Goal: Task Accomplishment & Management: Manage account settings

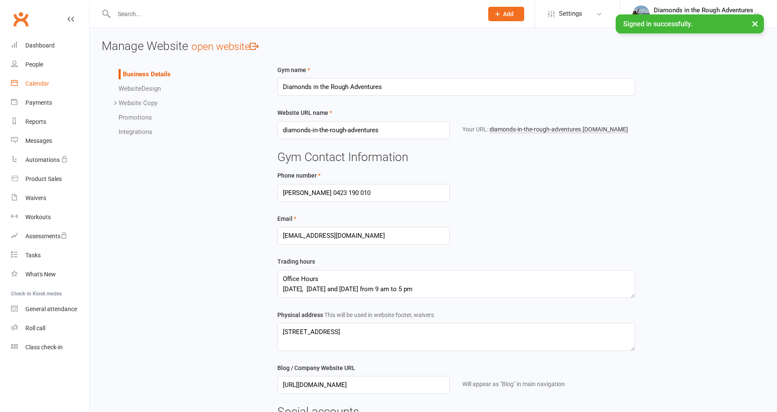
click at [39, 83] on div "Calendar" at bounding box center [37, 83] width 24 height 7
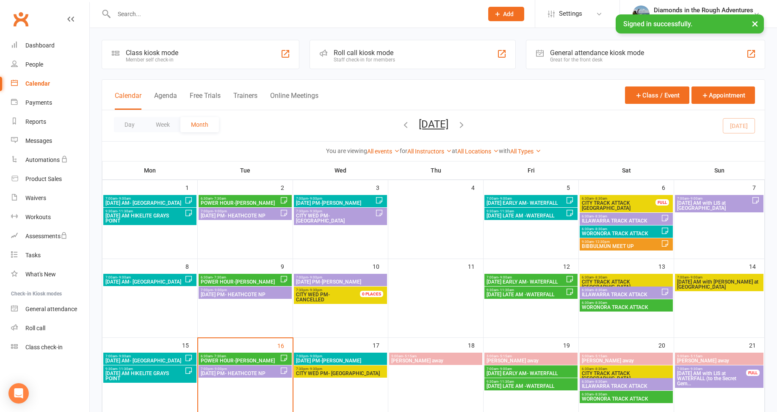
click at [425, 125] on button "[DATE]" at bounding box center [434, 124] width 30 height 12
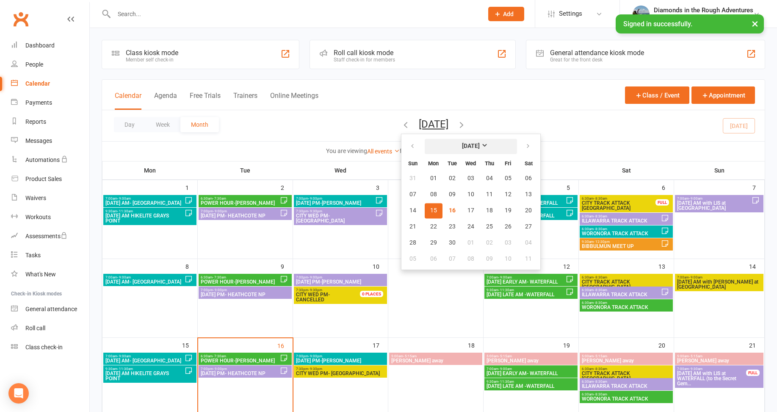
click at [462, 145] on strong "[DATE]" at bounding box center [471, 146] width 18 height 7
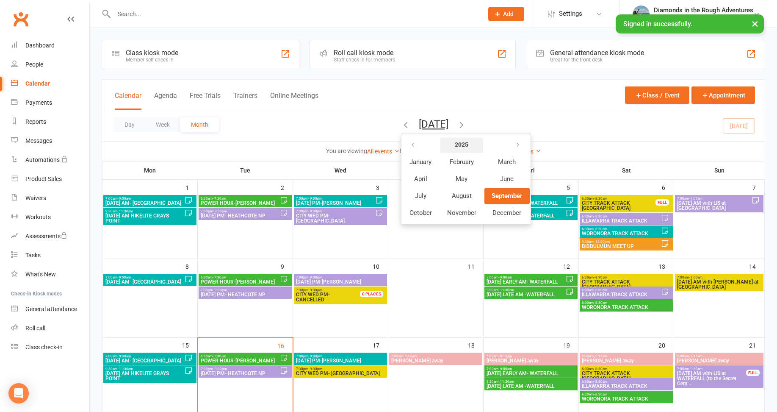
click at [455, 144] on strong "2025" at bounding box center [462, 144] width 14 height 7
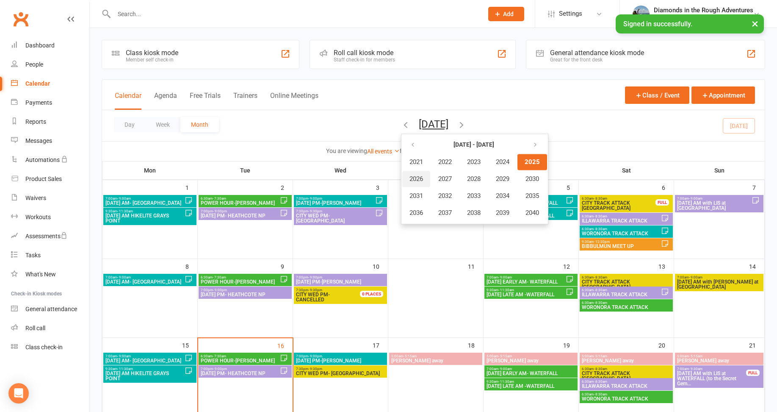
click at [410, 180] on span "2026" at bounding box center [417, 179] width 14 height 8
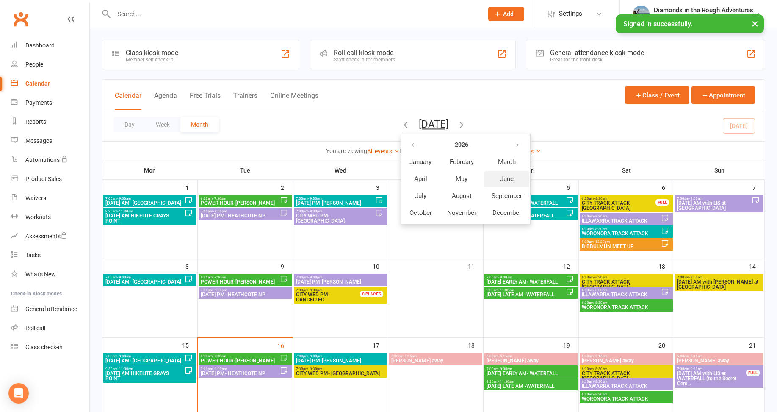
click at [500, 180] on span "June" at bounding box center [507, 179] width 14 height 8
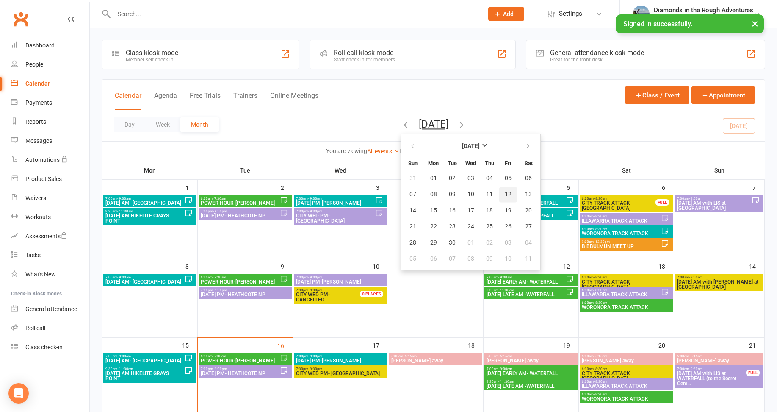
click at [505, 193] on span "12" at bounding box center [508, 194] width 7 height 7
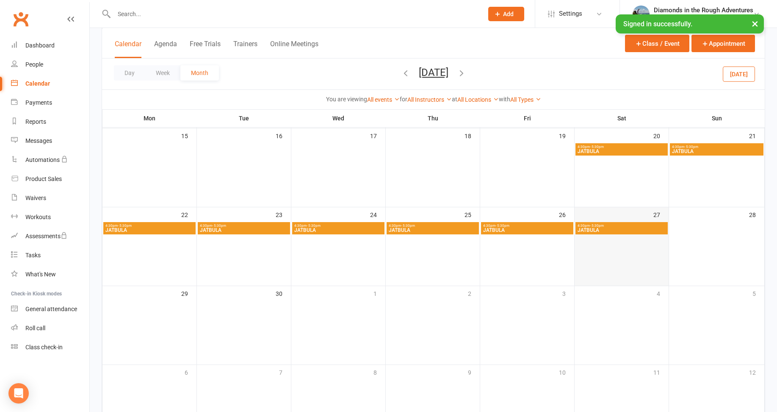
scroll to position [212, 0]
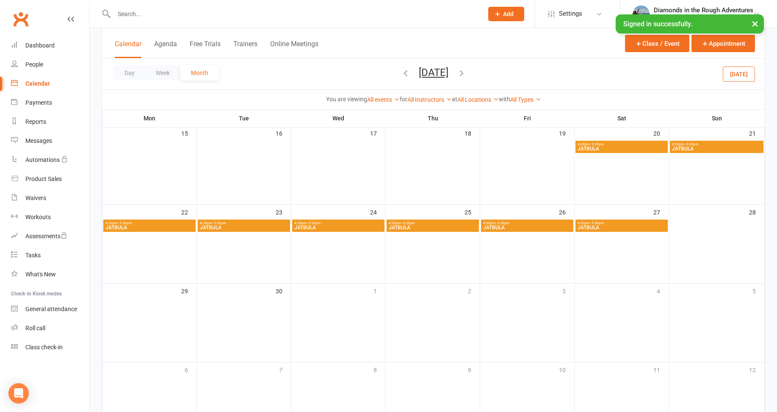
click at [605, 148] on span "JATBULA" at bounding box center [621, 148] width 89 height 5
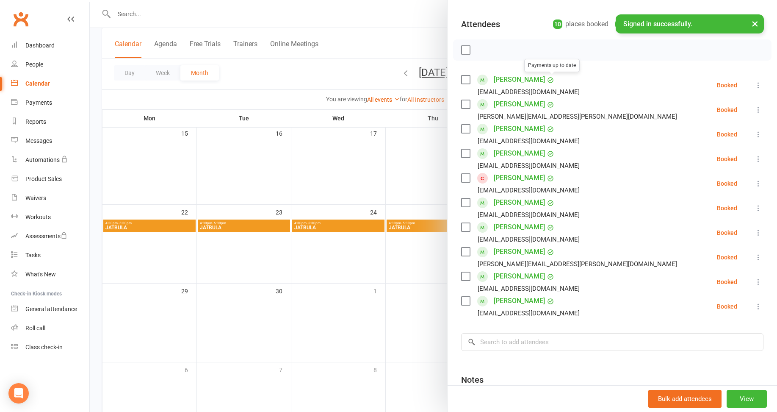
scroll to position [42, 0]
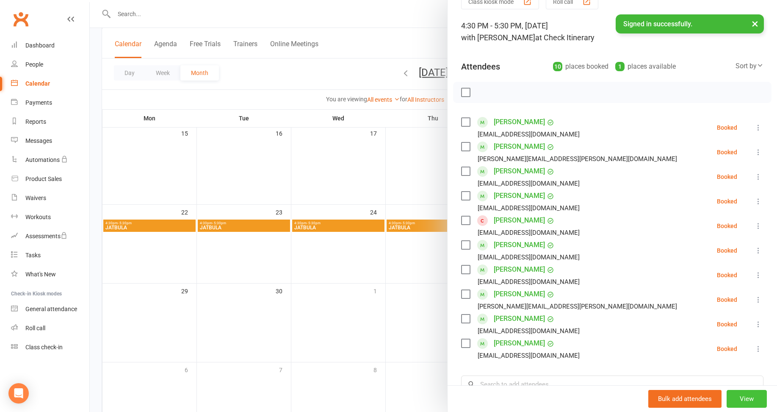
click at [738, 395] on button "View" at bounding box center [747, 399] width 40 height 18
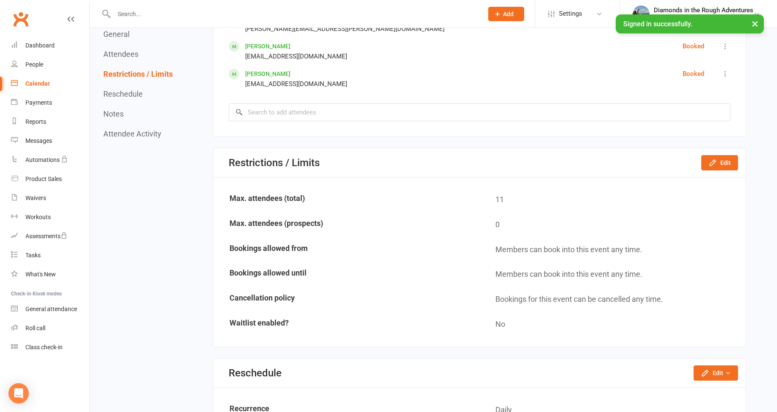
scroll to position [593, 0]
click at [722, 164] on button "Edit" at bounding box center [720, 161] width 37 height 15
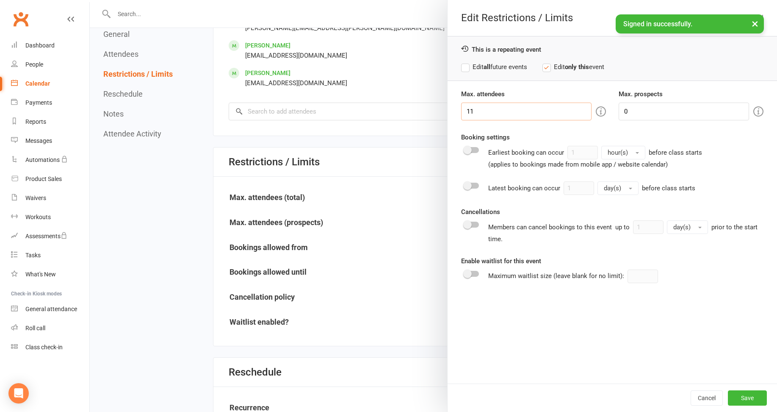
click at [478, 112] on input "11" at bounding box center [526, 112] width 130 height 18
type input "10"
click at [472, 222] on div at bounding box center [472, 225] width 14 height 6
click at [465, 223] on input "checkbox" at bounding box center [465, 223] width 0 height 0
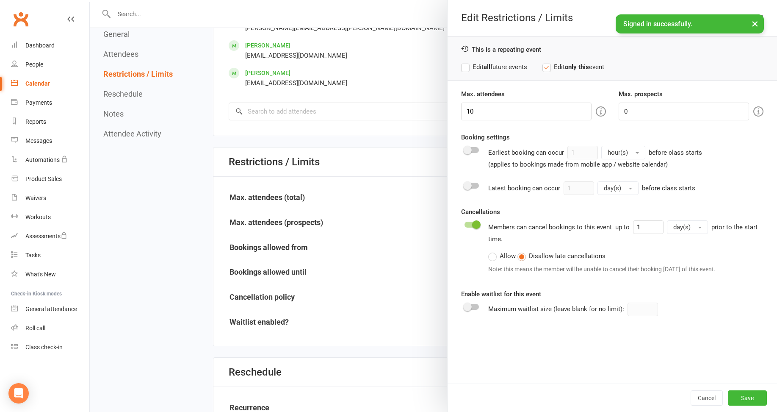
click at [684, 226] on span "day(s)" at bounding box center [682, 227] width 17 height 8
click at [465, 223] on div at bounding box center [472, 225] width 14 height 6
click at [465, 223] on input "checkbox" at bounding box center [465, 223] width 0 height 0
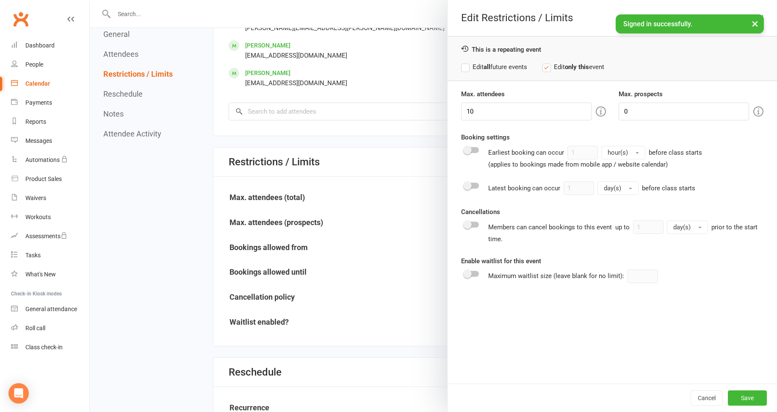
click at [475, 223] on div at bounding box center [472, 225] width 14 height 6
click at [465, 223] on input "checkbox" at bounding box center [465, 223] width 0 height 0
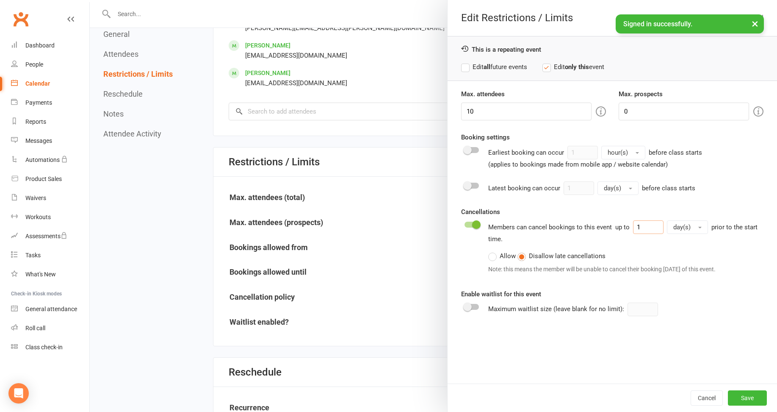
drag, startPoint x: 641, startPoint y: 227, endPoint x: 631, endPoint y: 227, distance: 10.6
click at [633, 227] on input "1" at bounding box center [648, 227] width 31 height 14
type input "300"
click at [717, 319] on div "Max. attendees 10 Max. prospects 0 Booking settings Earliest booking can occur …" at bounding box center [613, 236] width 330 height 294
click at [743, 397] on button "Save" at bounding box center [747, 397] width 39 height 15
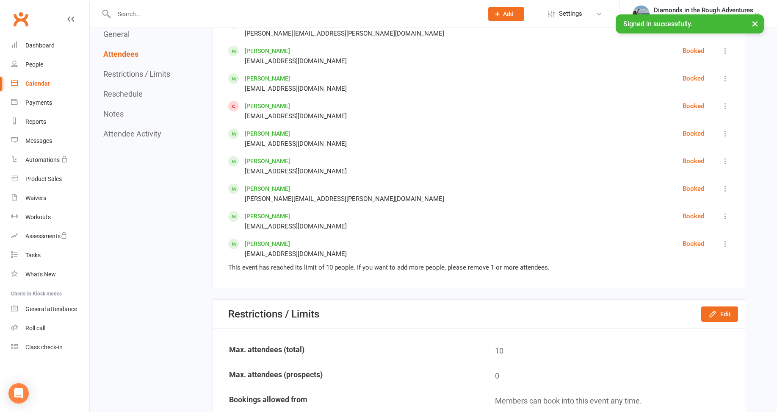
scroll to position [424, 0]
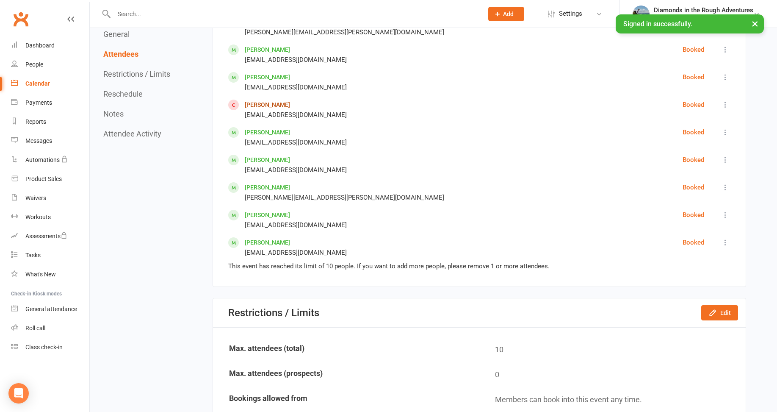
click at [263, 104] on link "[PERSON_NAME]" at bounding box center [267, 104] width 45 height 7
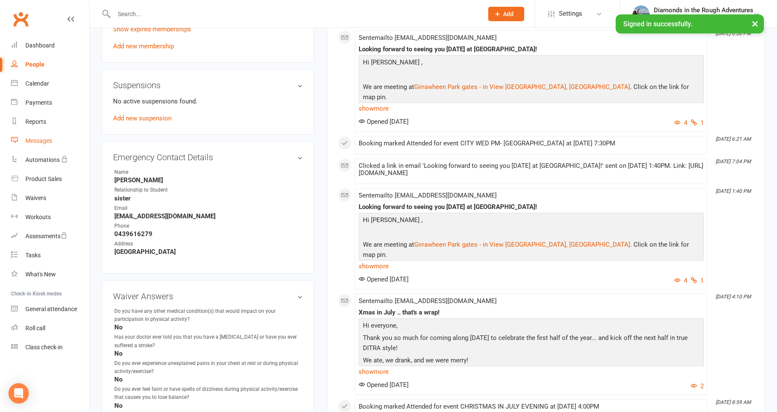
scroll to position [254, 0]
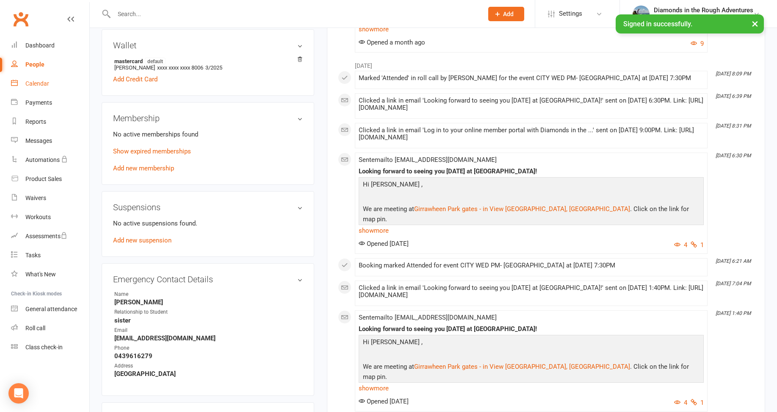
click at [39, 86] on div "Calendar" at bounding box center [37, 83] width 24 height 7
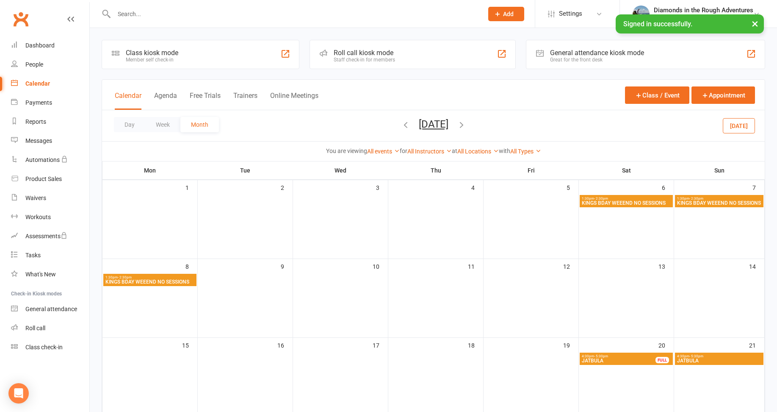
click at [624, 358] on span "JATBULA" at bounding box center [619, 360] width 75 height 5
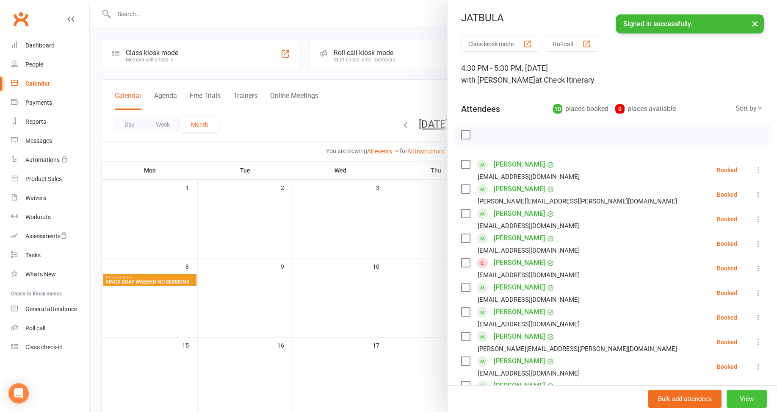
click at [732, 397] on button "View" at bounding box center [747, 399] width 40 height 18
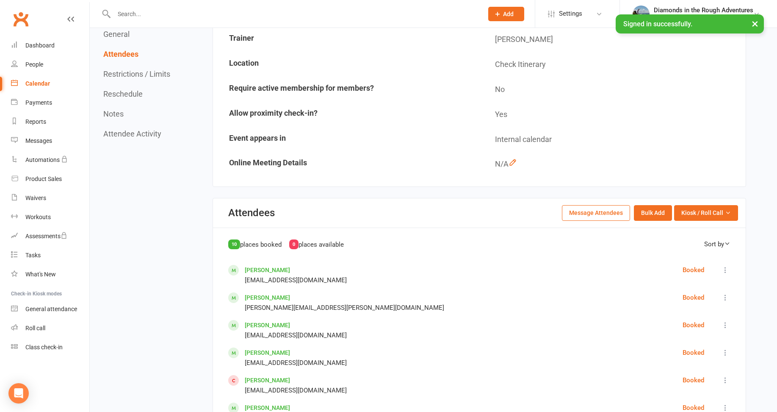
scroll to position [169, 0]
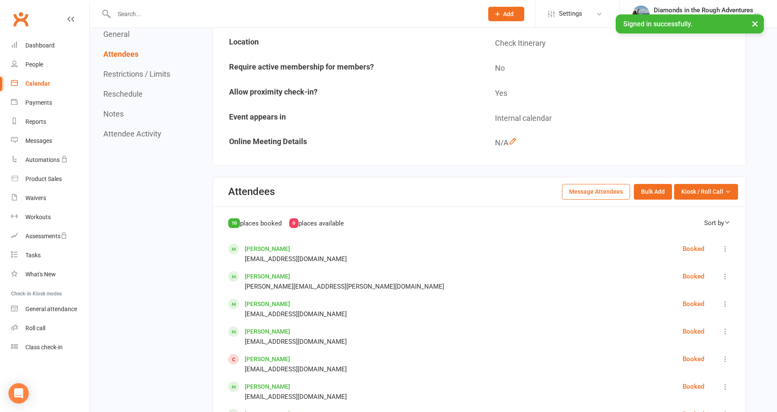
click at [600, 191] on button "Message Attendees" at bounding box center [596, 191] width 68 height 15
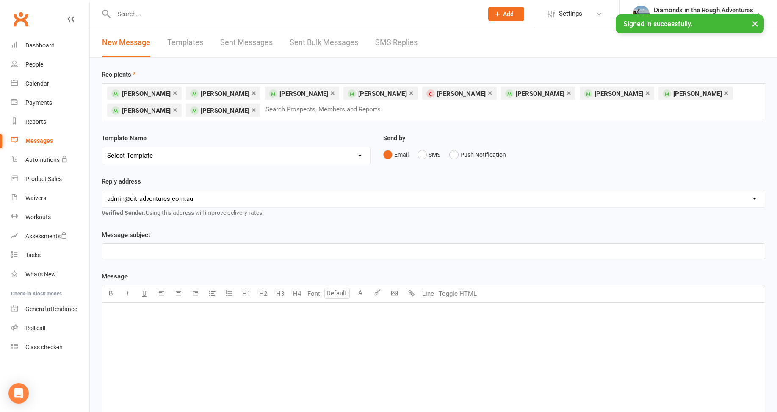
click at [141, 153] on select "Select Template [Email] Bring a Friend Member Email [Email] DIAMOND VIRTUAL TRA…" at bounding box center [236, 155] width 268 height 17
select select "141"
click at [102, 147] on select "Select Template [Email] Bring a Friend Member Email [Email] DIAMOND VIRTUAL TRA…" at bounding box center [236, 155] width 268 height 17
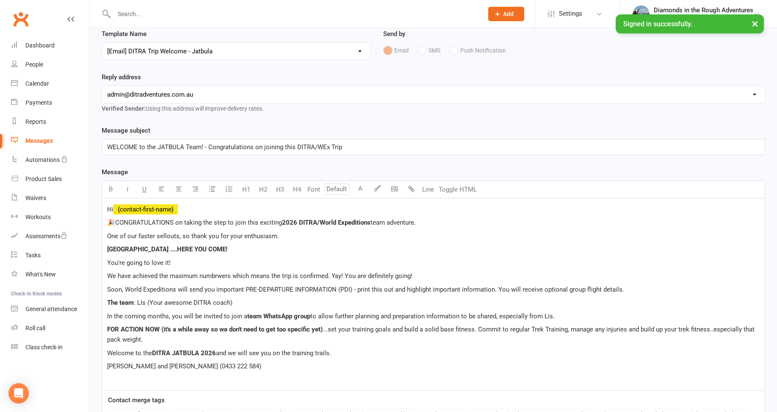
scroll to position [127, 0]
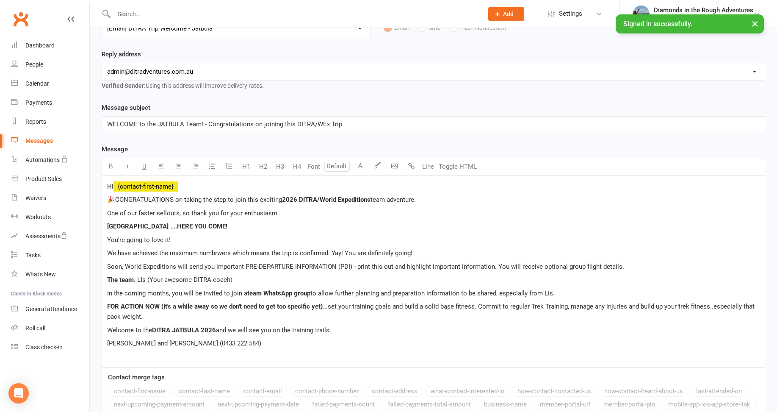
click at [252, 279] on p "The team : LIs (Your awesome DITRA coach)" at bounding box center [433, 280] width 653 height 10
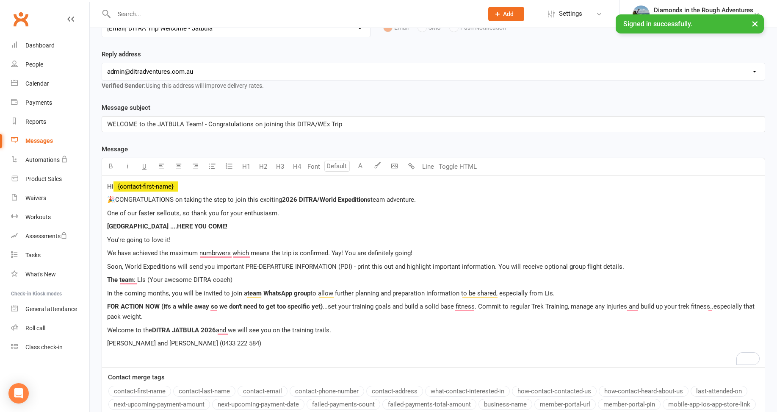
click at [245, 278] on p "The team : LIs (Your awesome DITRA coach)" at bounding box center [433, 280] width 653 height 10
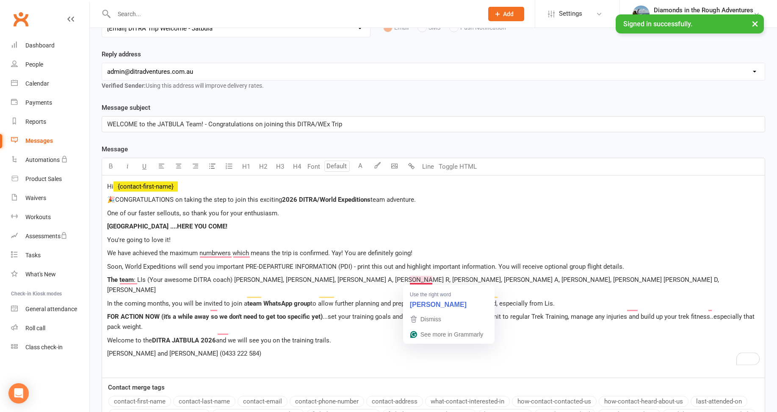
click at [419, 278] on span ": LIs (Your awesome DITRA coach) [PERSON_NAME], [PERSON_NAME], [PERSON_NAME] A,…" at bounding box center [414, 285] width 614 height 18
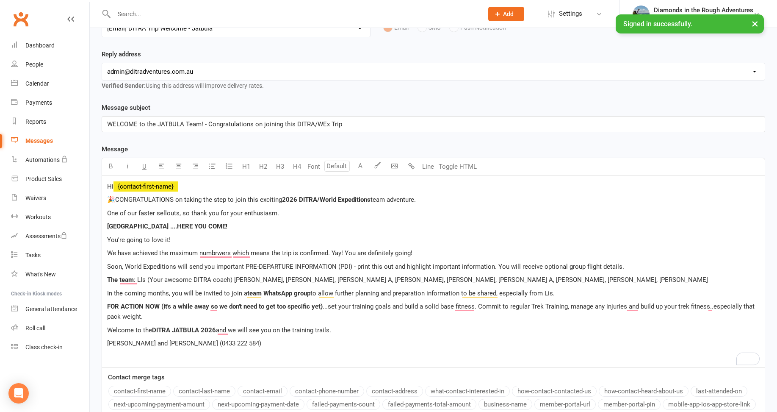
click at [438, 279] on span ": LIs (Your awesome DITRA coach) [PERSON_NAME], [PERSON_NAME], [PERSON_NAME] A,…" at bounding box center [421, 280] width 574 height 8
click at [486, 278] on p "The team : LIs (Your awesome DITRA coach) [PERSON_NAME], [PERSON_NAME], [PERSON…" at bounding box center [433, 280] width 653 height 10
drag, startPoint x: 200, startPoint y: 342, endPoint x: 153, endPoint y: 343, distance: 47.5
click at [153, 343] on p "[PERSON_NAME] and [PERSON_NAME] (0433 222 584)" at bounding box center [433, 343] width 653 height 10
click at [144, 277] on span ": LIs (Your awesome DITRA coach) [PERSON_NAME], [PERSON_NAME], [PERSON_NAME] A,…" at bounding box center [433, 280] width 598 height 8
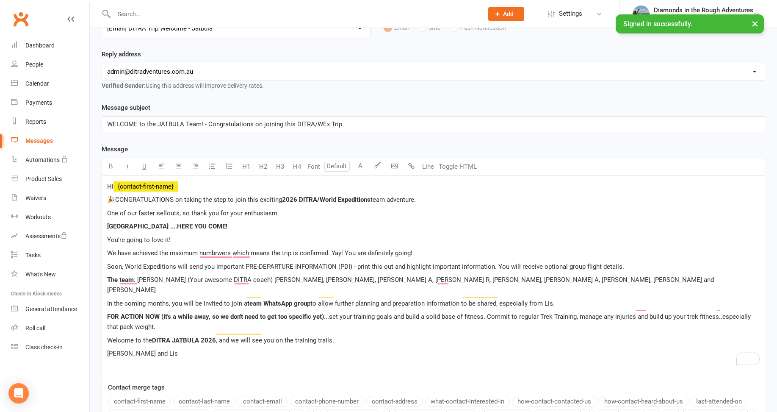
click at [335, 335] on p "Welcome to the DITRA JATBULA 2026 , and we will see you on the training trails." at bounding box center [433, 340] width 653 height 10
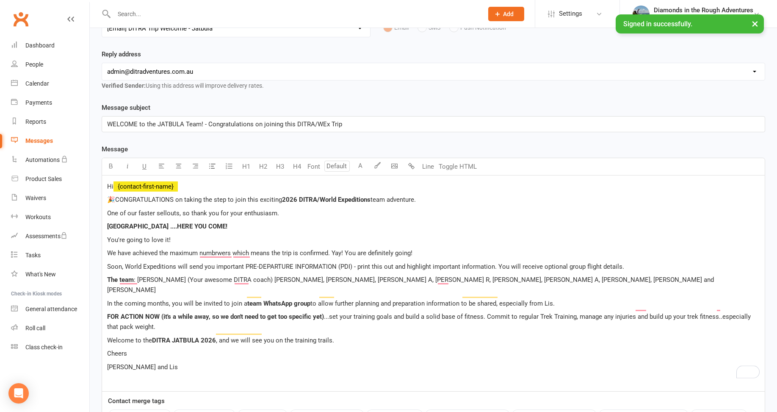
click at [157, 362] on p "[PERSON_NAME] and Lis" at bounding box center [433, 367] width 653 height 10
drag, startPoint x: 180, startPoint y: 213, endPoint x: 108, endPoint y: 212, distance: 71.6
click at [108, 215] on span "One of our faster sellouts, so thank you for your enthusiasm." at bounding box center [193, 213] width 172 height 8
click at [110, 235] on p "You're going to love it!" at bounding box center [433, 240] width 653 height 10
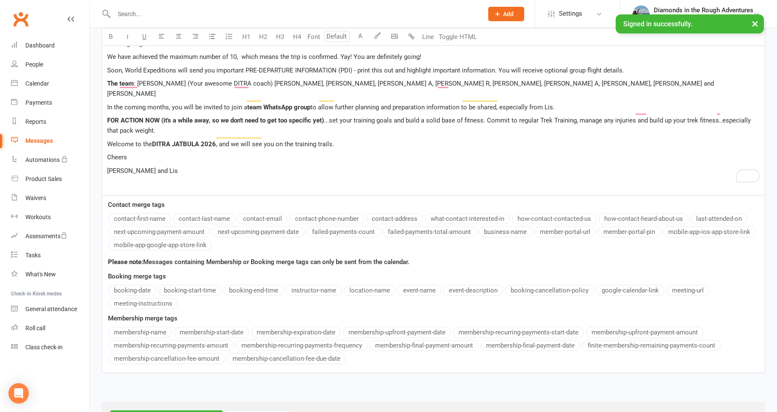
scroll to position [350, 0]
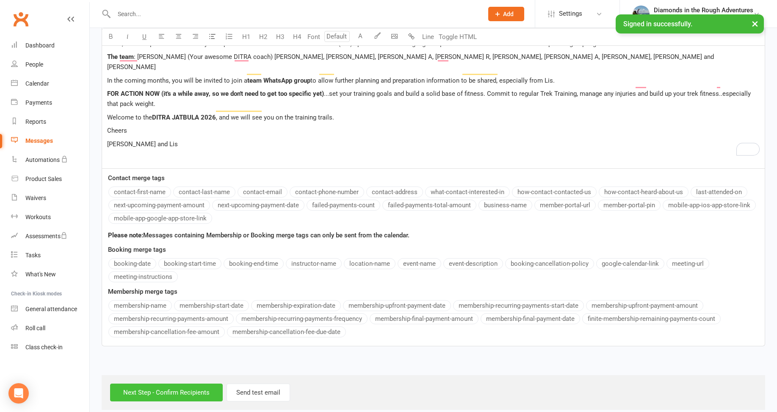
click at [164, 383] on input "Next Step - Confirm Recipients" at bounding box center [166, 392] width 113 height 18
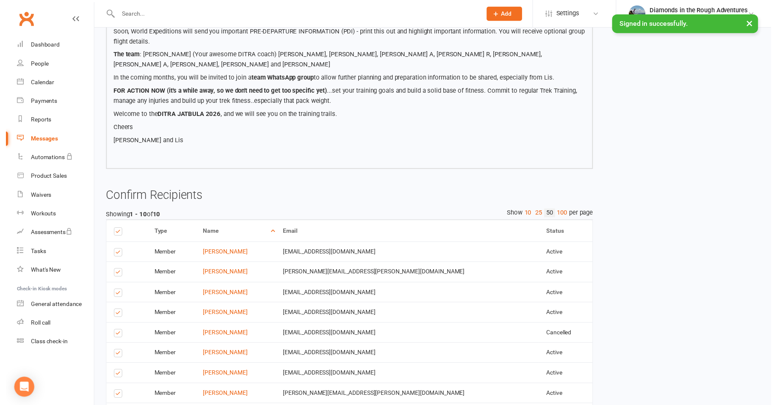
scroll to position [305, 0]
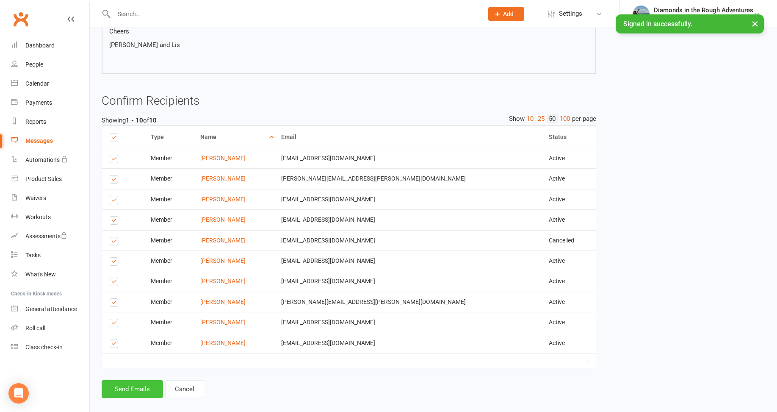
drag, startPoint x: 130, startPoint y: 379, endPoint x: 129, endPoint y: 372, distance: 6.8
click at [130, 380] on button "Send Emails" at bounding box center [132, 389] width 61 height 18
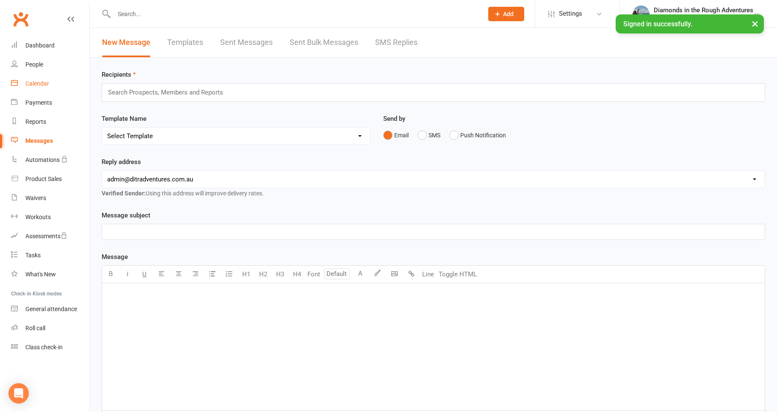
drag, startPoint x: 43, startPoint y: 80, endPoint x: 59, endPoint y: 83, distance: 16.4
click at [43, 80] on div "Calendar" at bounding box center [37, 83] width 24 height 7
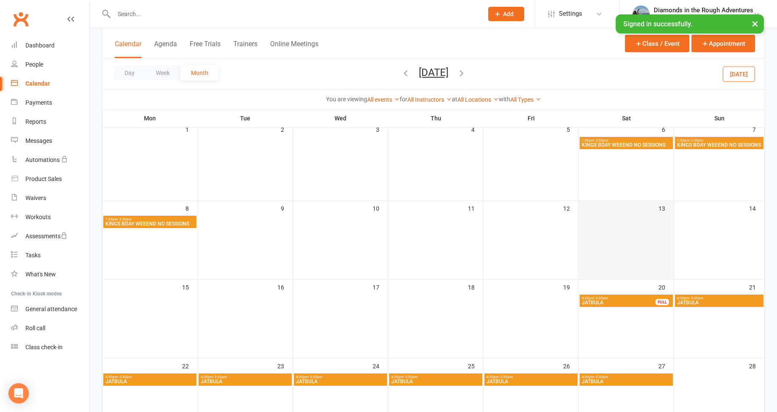
scroll to position [127, 0]
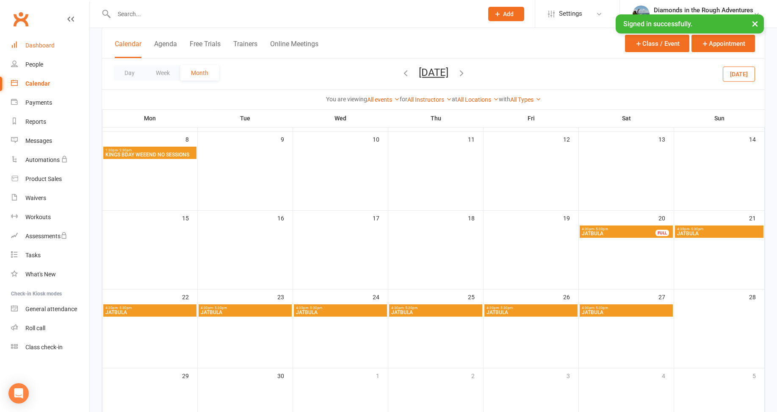
click at [43, 43] on div "Dashboard" at bounding box center [39, 45] width 29 height 7
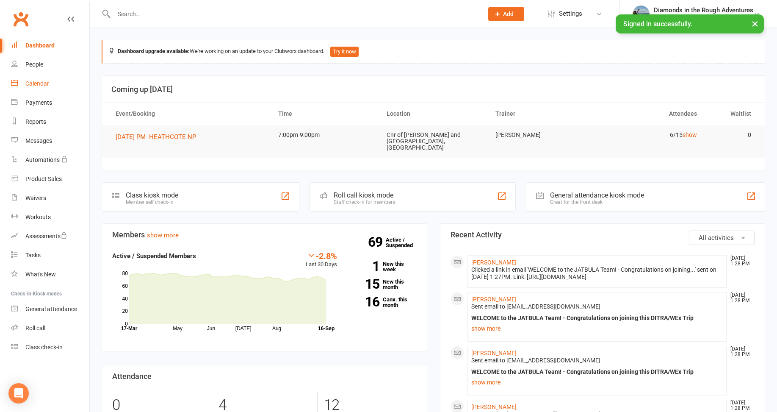
click at [36, 83] on div "Calendar" at bounding box center [37, 83] width 24 height 7
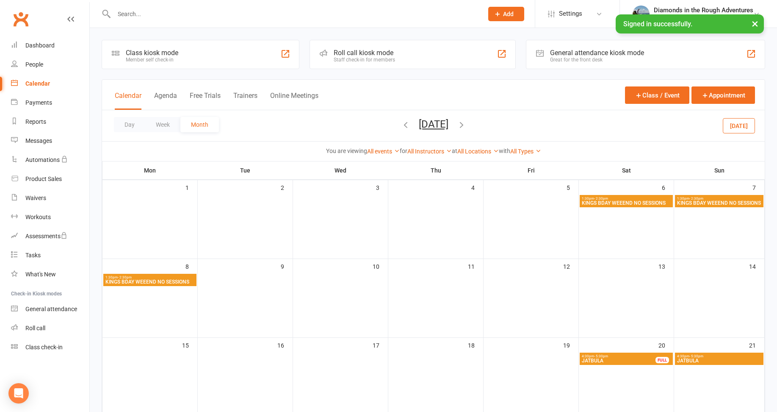
click at [738, 124] on button "[DATE]" at bounding box center [739, 125] width 32 height 15
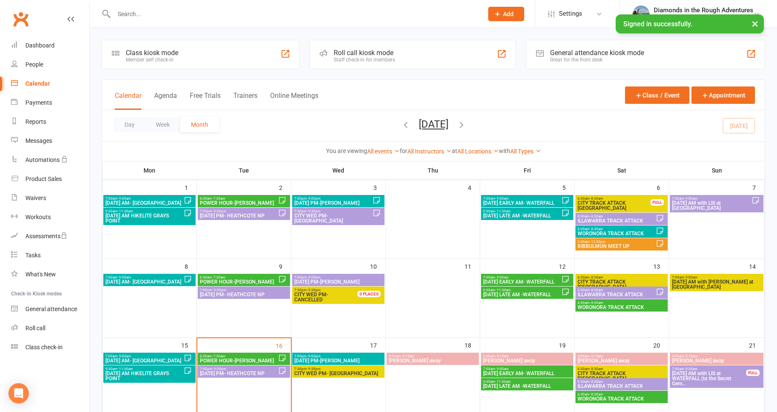
click at [466, 122] on icon "button" at bounding box center [461, 124] width 9 height 9
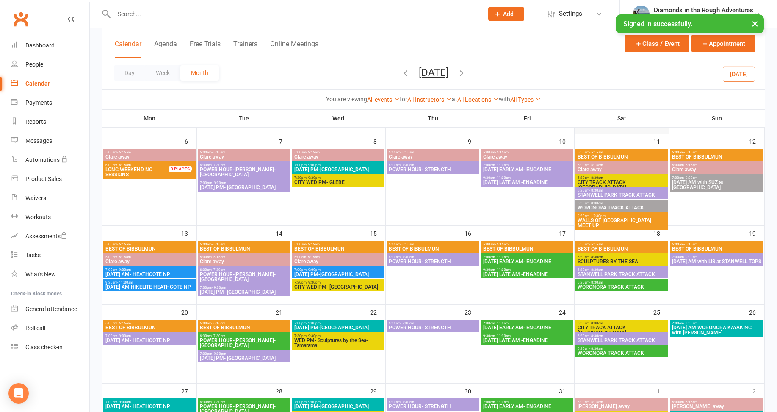
scroll to position [127, 0]
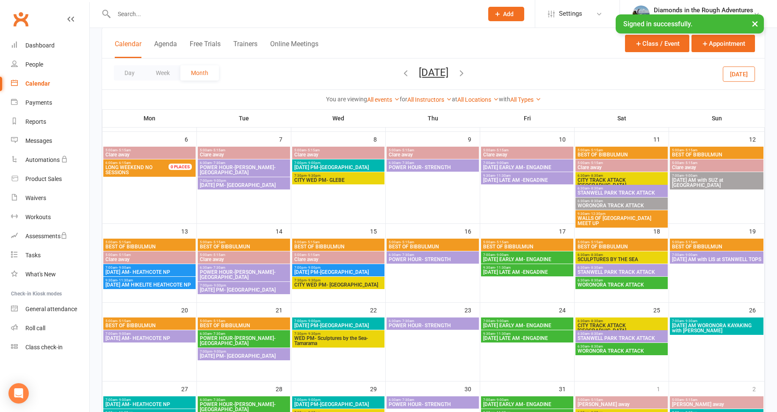
click at [466, 71] on icon "button" at bounding box center [461, 72] width 9 height 9
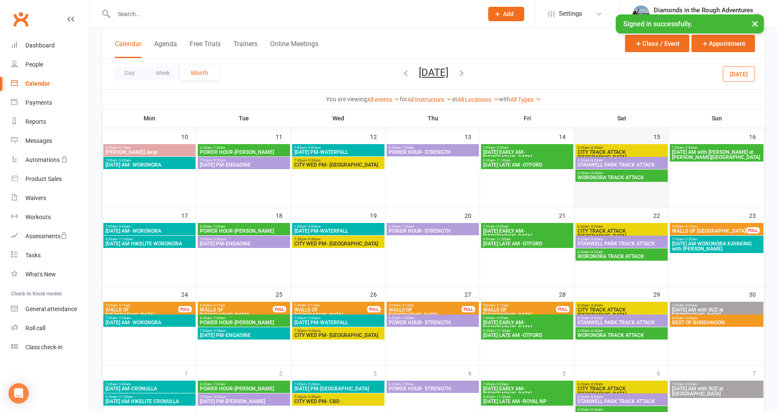
scroll to position [254, 0]
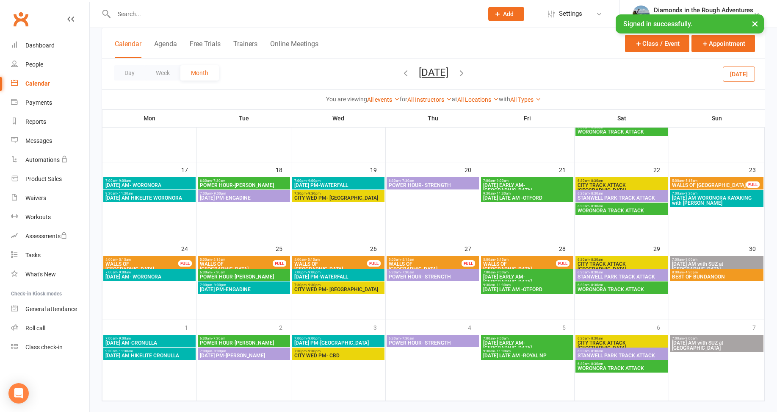
click at [705, 183] on span "WALLS OF [GEOGRAPHIC_DATA]" at bounding box center [709, 185] width 75 height 5
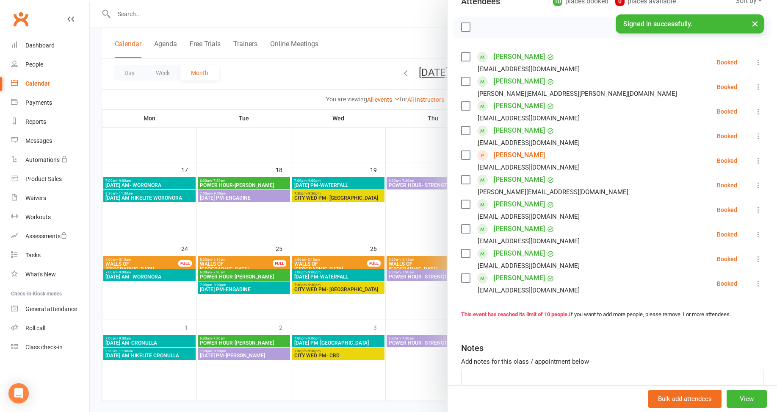
scroll to position [127, 0]
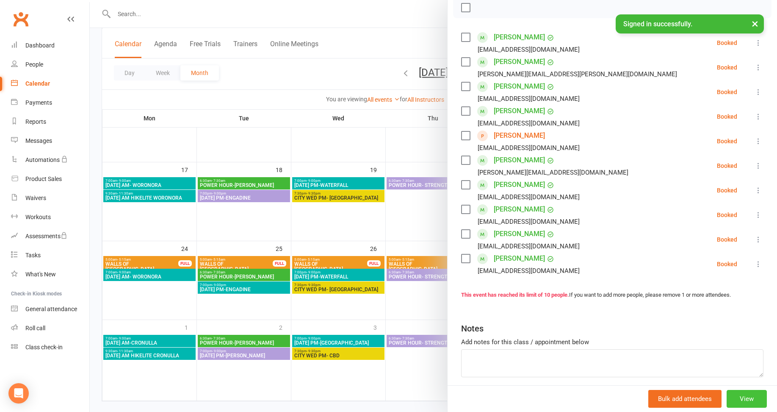
click at [733, 396] on button "View" at bounding box center [747, 399] width 40 height 18
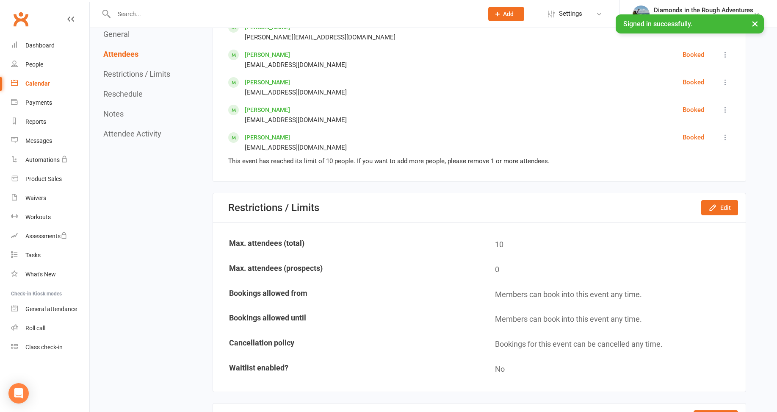
scroll to position [593, 0]
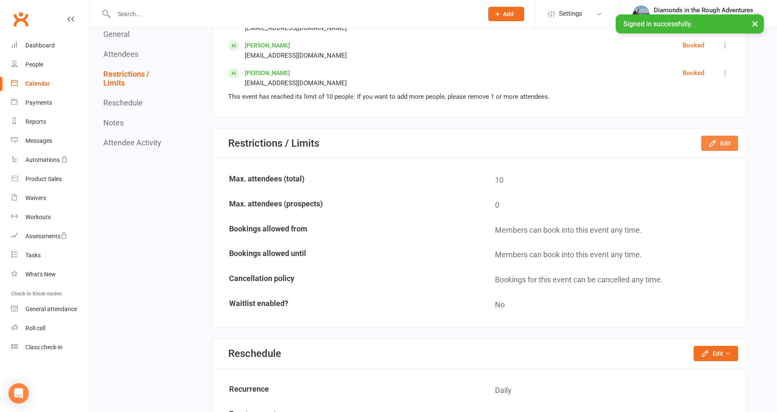
click at [722, 144] on button "Edit" at bounding box center [720, 143] width 37 height 15
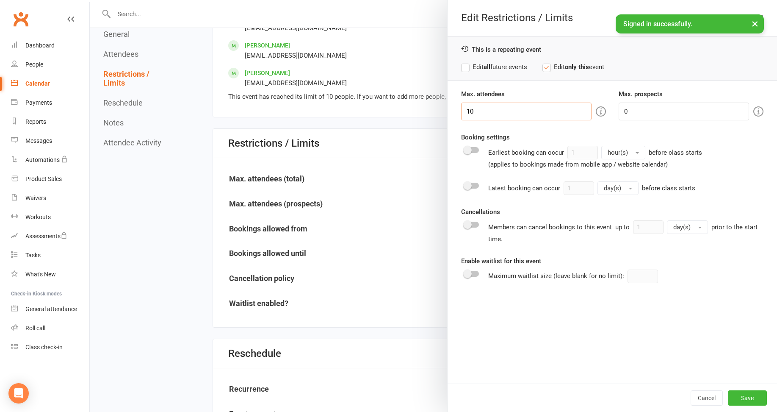
click at [474, 109] on input "10" at bounding box center [526, 112] width 130 height 18
type input "11"
drag, startPoint x: 464, startPoint y: 64, endPoint x: 540, endPoint y: 96, distance: 82.8
click at [464, 65] on label "Edit all future events" at bounding box center [494, 67] width 66 height 10
click at [739, 399] on button "Save" at bounding box center [747, 397] width 39 height 15
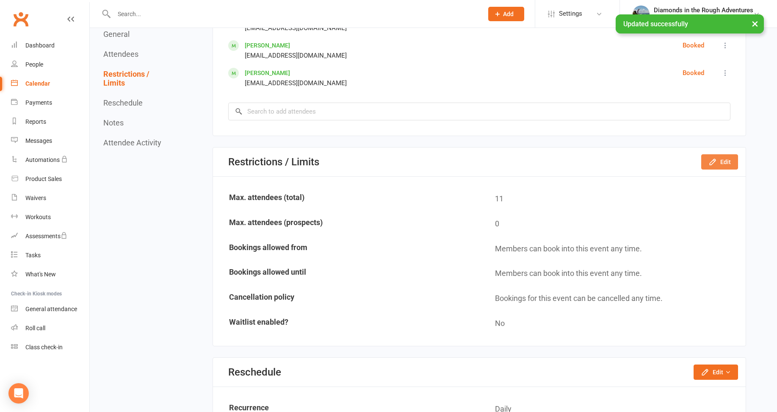
click at [719, 161] on button "Edit" at bounding box center [720, 161] width 37 height 15
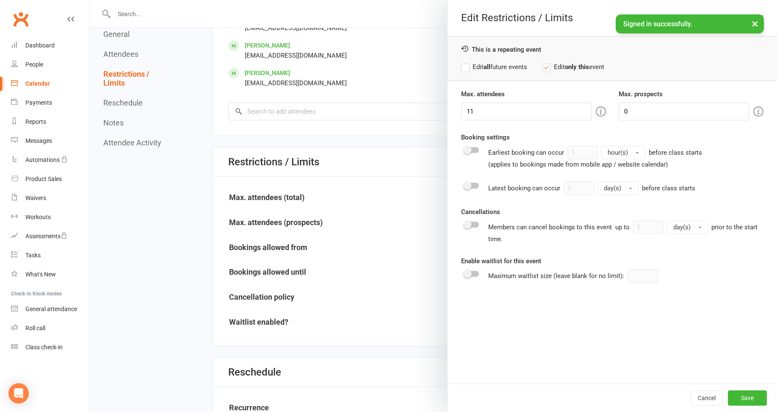
drag, startPoint x: 472, startPoint y: 222, endPoint x: 563, endPoint y: 226, distance: 91.2
click at [473, 222] on div at bounding box center [472, 225] width 14 height 6
click at [465, 223] on input "checkbox" at bounding box center [465, 223] width 0 height 0
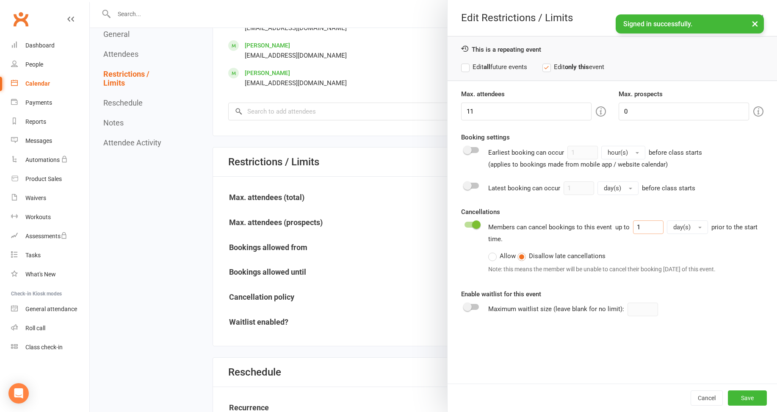
click at [641, 225] on input "1" at bounding box center [648, 227] width 31 height 14
type input "100"
click at [740, 397] on button "Save" at bounding box center [747, 397] width 39 height 15
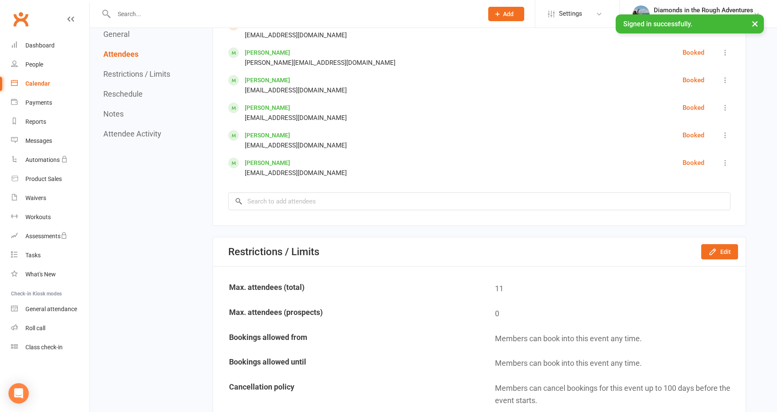
scroll to position [508, 0]
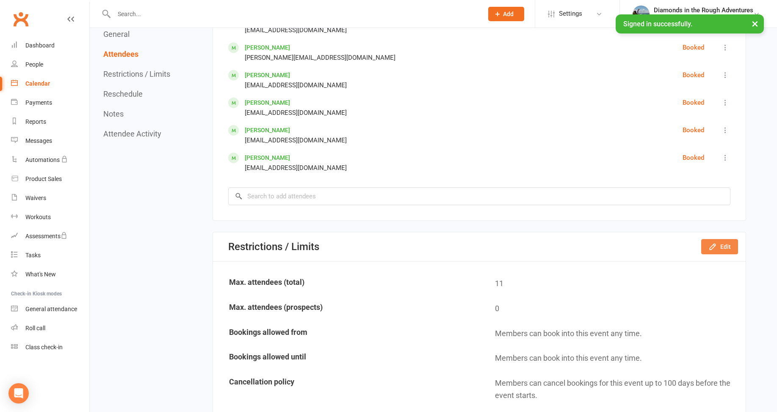
click at [720, 246] on button "Edit" at bounding box center [720, 246] width 37 height 15
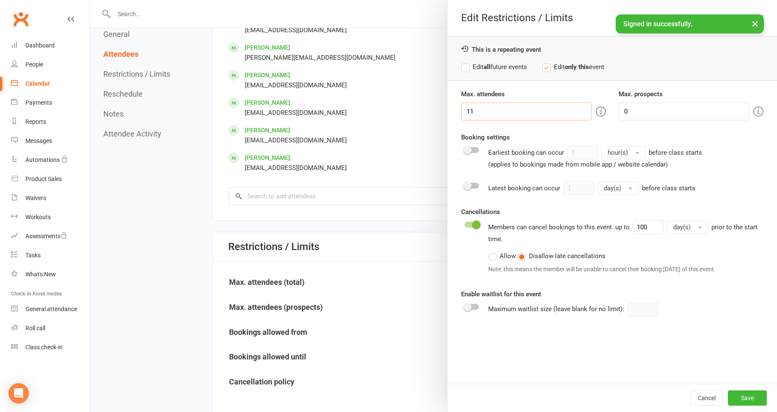
click at [473, 106] on input "11" at bounding box center [526, 112] width 130 height 18
type input "10"
click at [740, 395] on button "Save" at bounding box center [747, 397] width 39 height 15
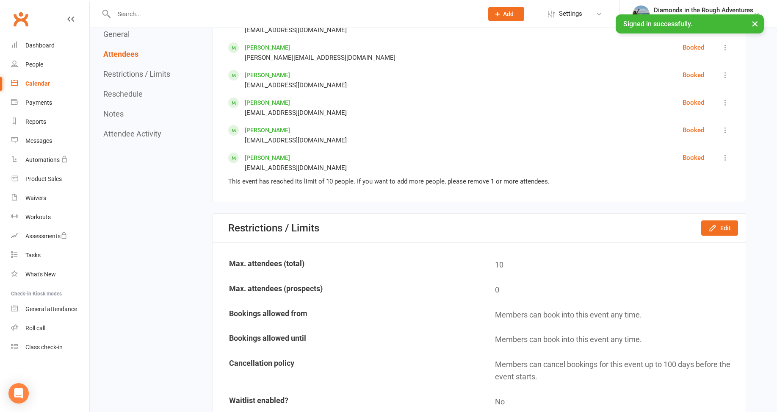
drag, startPoint x: 41, startPoint y: 83, endPoint x: 135, endPoint y: 92, distance: 94.0
click at [42, 83] on div "Calendar" at bounding box center [37, 83] width 25 height 7
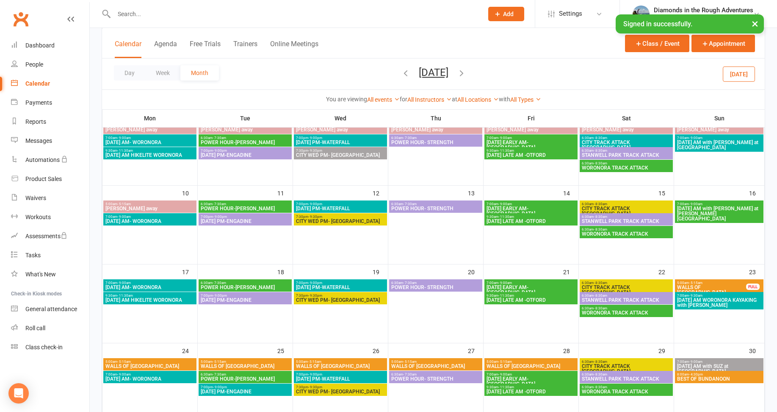
scroll to position [169, 0]
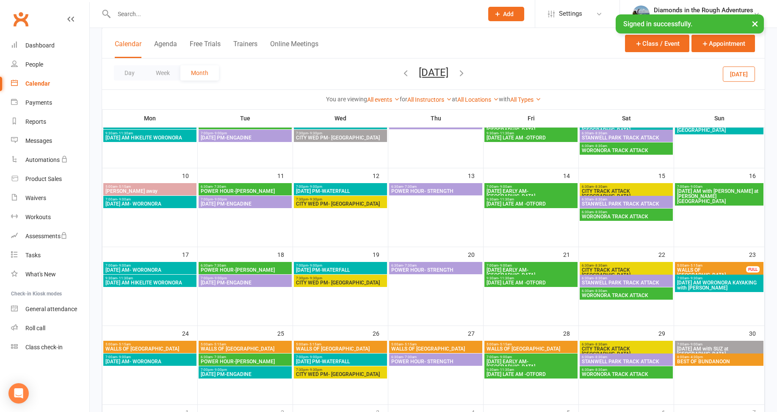
click at [700, 266] on span "- 5:15am" at bounding box center [696, 266] width 14 height 4
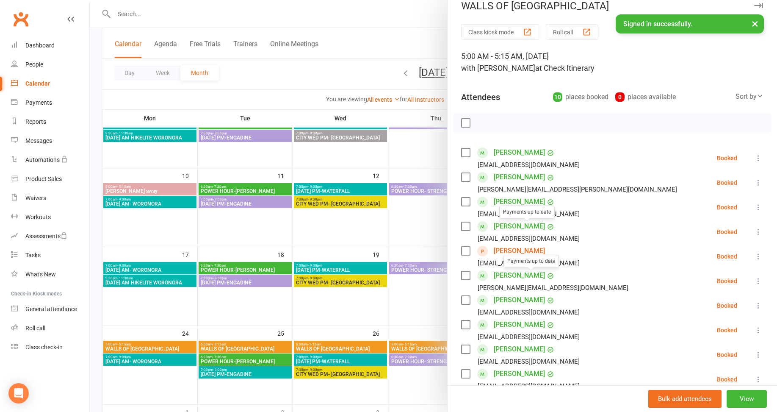
scroll to position [0, 0]
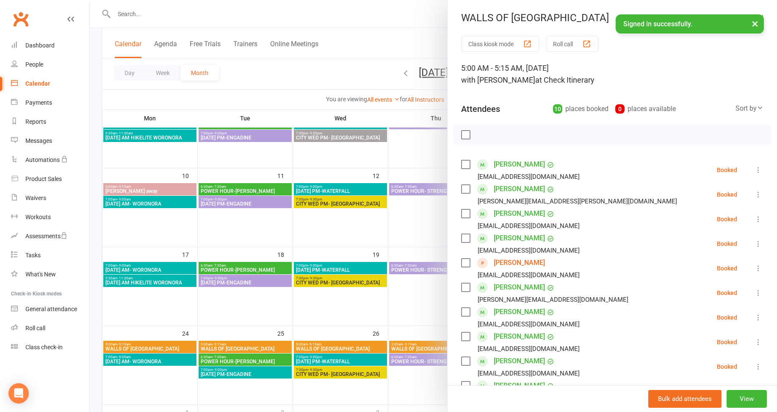
click at [334, 317] on div at bounding box center [434, 206] width 688 height 412
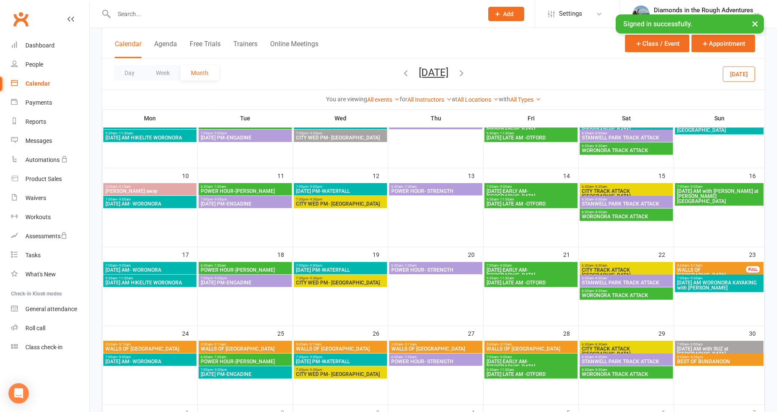
click at [722, 271] on span "WALLS OF [GEOGRAPHIC_DATA]" at bounding box center [712, 272] width 70 height 10
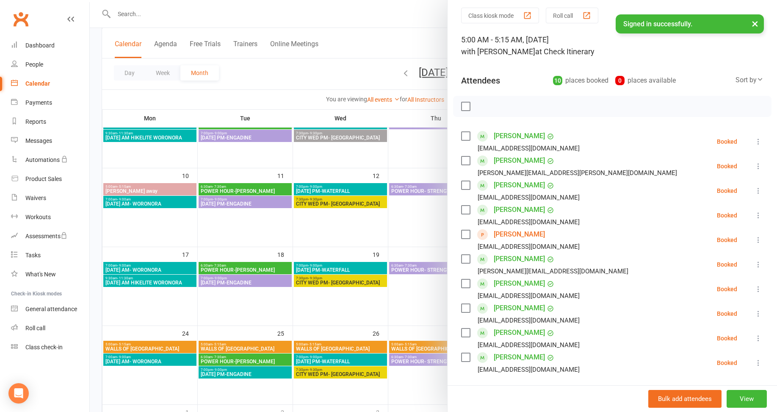
scroll to position [42, 0]
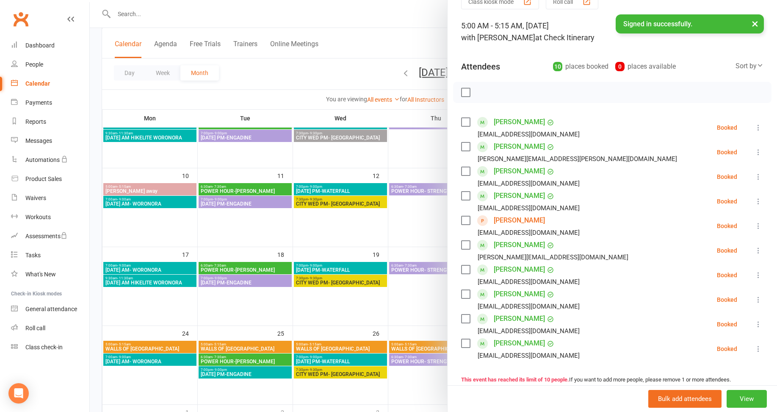
click at [326, 70] on div at bounding box center [434, 206] width 688 height 412
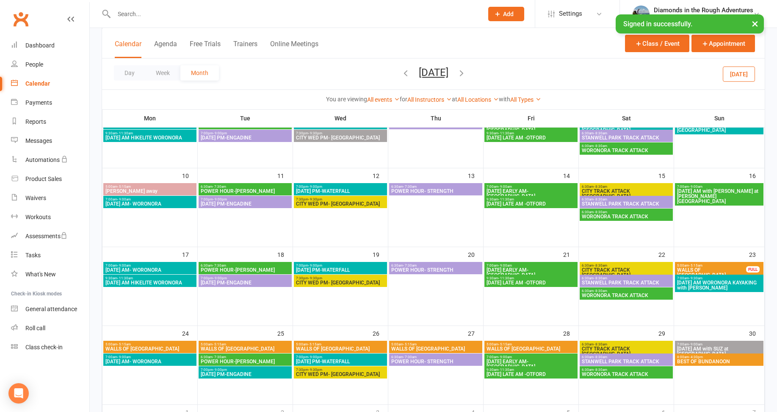
click at [707, 264] on span "5:00am - 5:15am" at bounding box center [712, 266] width 70 height 4
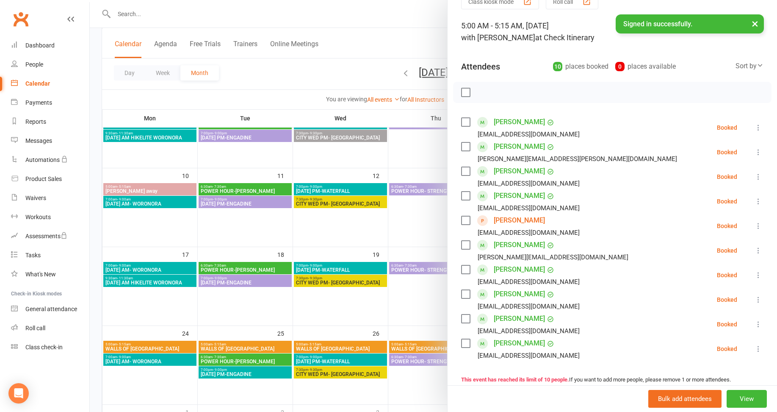
scroll to position [85, 0]
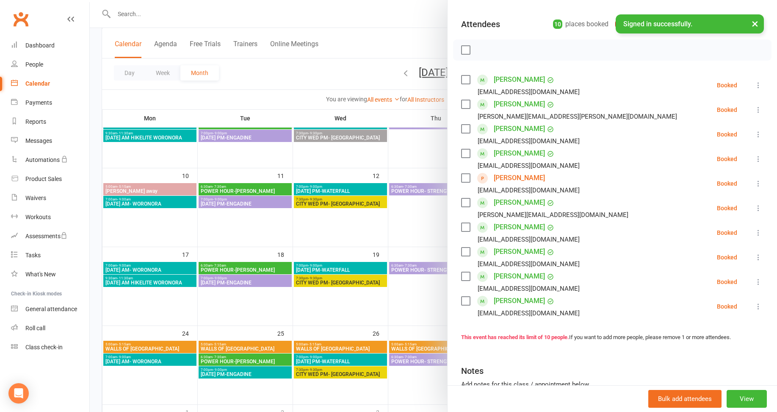
click at [403, 310] on div at bounding box center [434, 206] width 688 height 412
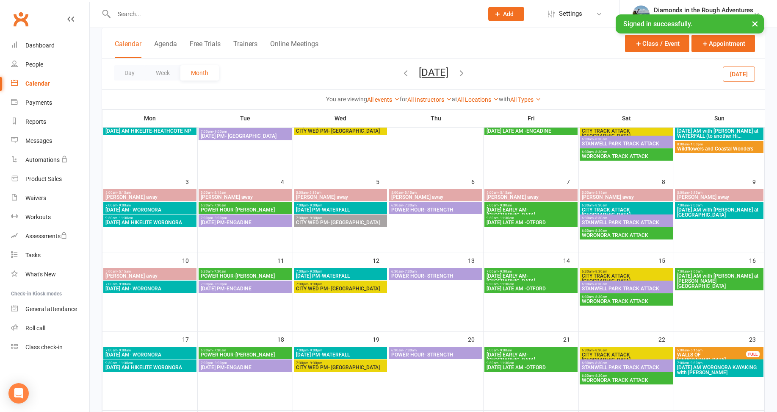
click at [466, 72] on icon "button" at bounding box center [461, 72] width 9 height 9
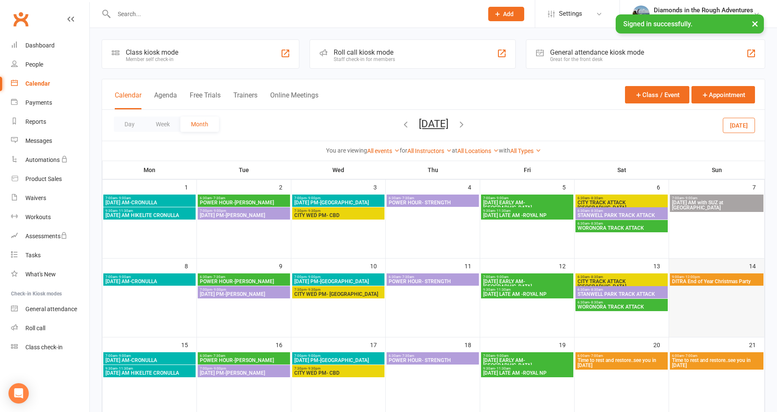
scroll to position [0, 0]
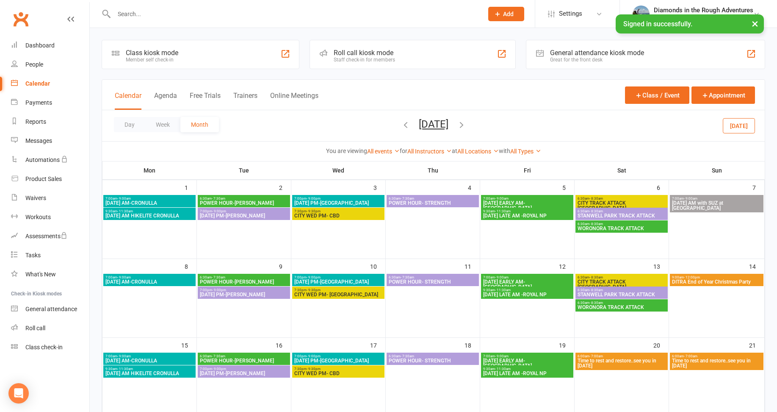
click at [401, 123] on icon "button" at bounding box center [405, 124] width 9 height 9
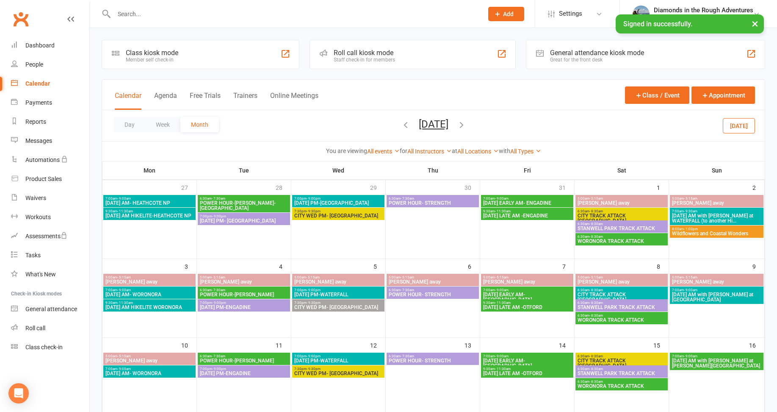
click at [702, 218] on span "[DATE] AM with [PERSON_NAME] at WATERFALL (to another Hi..." at bounding box center [717, 218] width 90 height 10
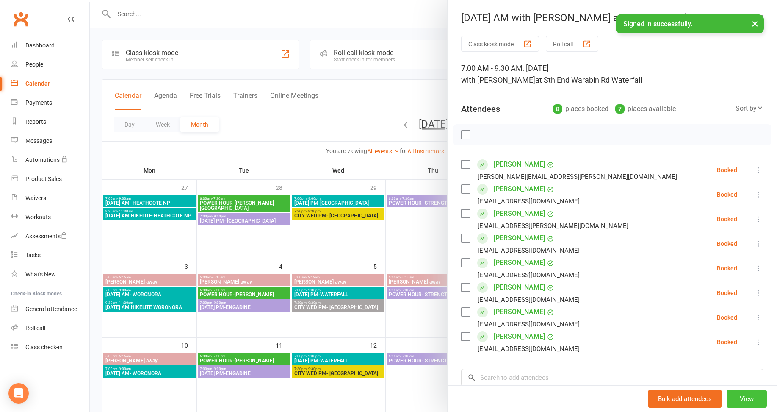
click at [735, 398] on button "View" at bounding box center [747, 399] width 40 height 18
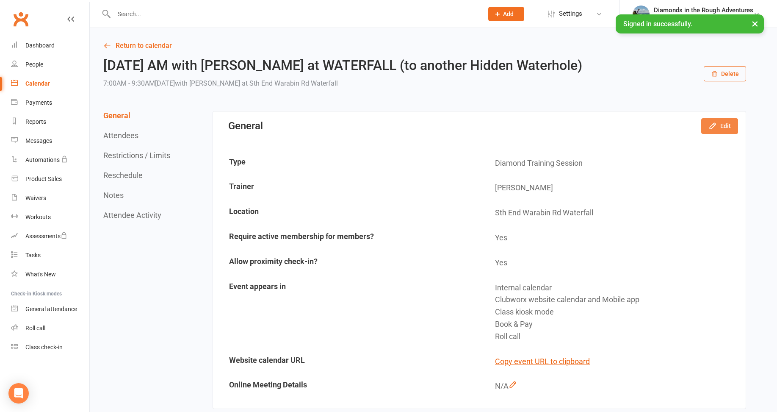
click at [723, 126] on button "Edit" at bounding box center [720, 125] width 37 height 15
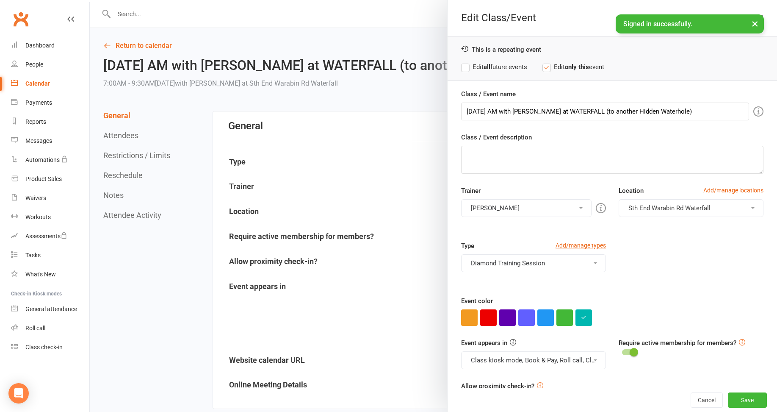
click at [680, 205] on span "Sth End Warabin Rd Waterfall" at bounding box center [670, 208] width 82 height 8
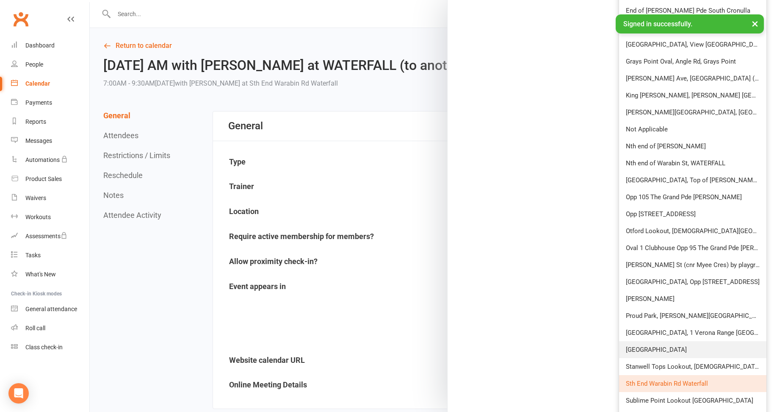
scroll to position [573, 0]
click at [664, 160] on span "Nth end of Warabin St, WATERFALL" at bounding box center [676, 164] width 100 height 8
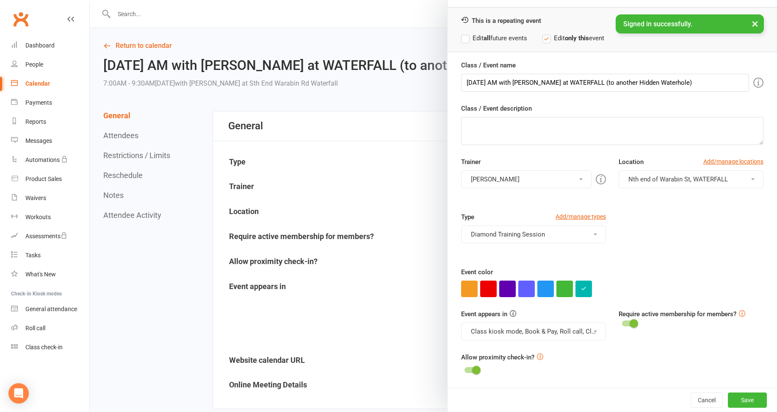
scroll to position [29, 0]
click at [731, 400] on button "Save" at bounding box center [747, 399] width 39 height 15
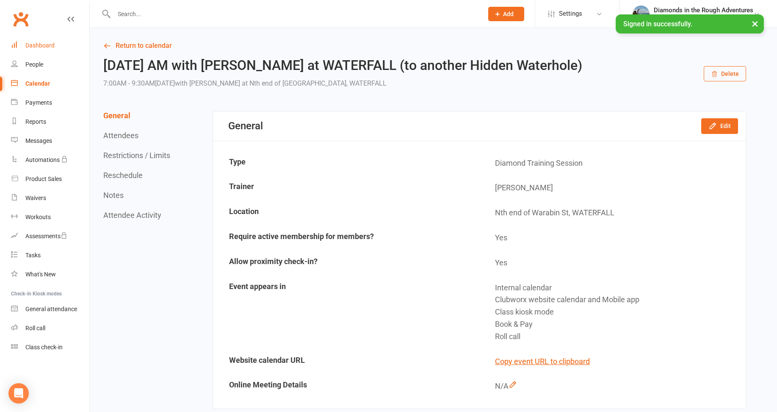
click at [42, 48] on div "Dashboard" at bounding box center [39, 45] width 29 height 7
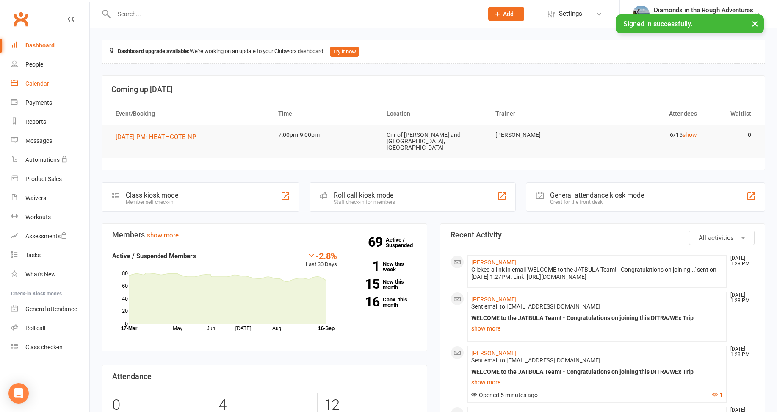
click at [37, 83] on div "Calendar" at bounding box center [37, 83] width 24 height 7
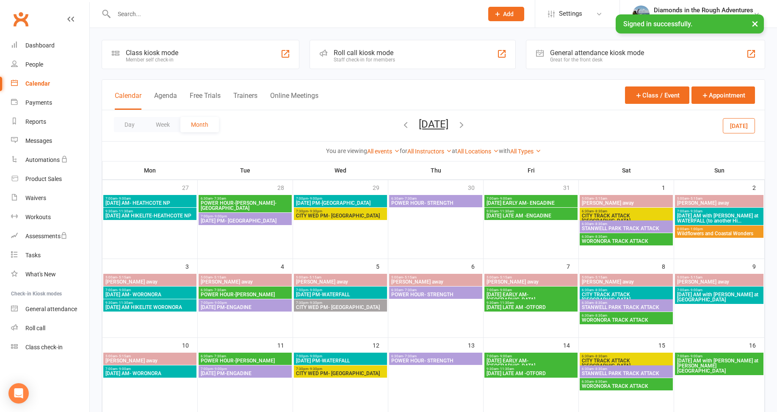
click at [466, 124] on icon "button" at bounding box center [461, 124] width 9 height 9
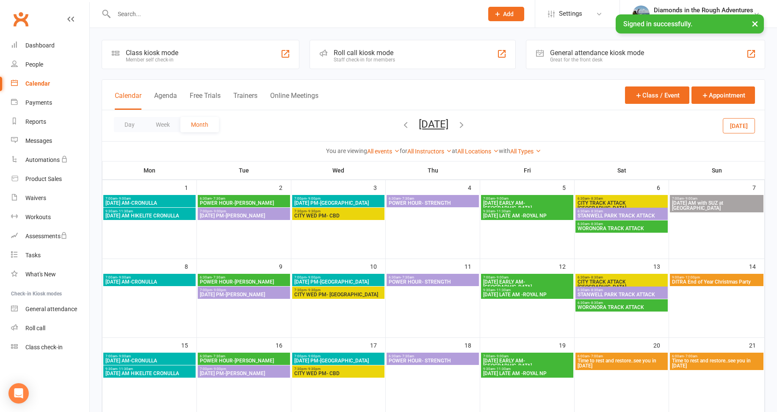
click at [466, 124] on icon "button" at bounding box center [461, 124] width 9 height 9
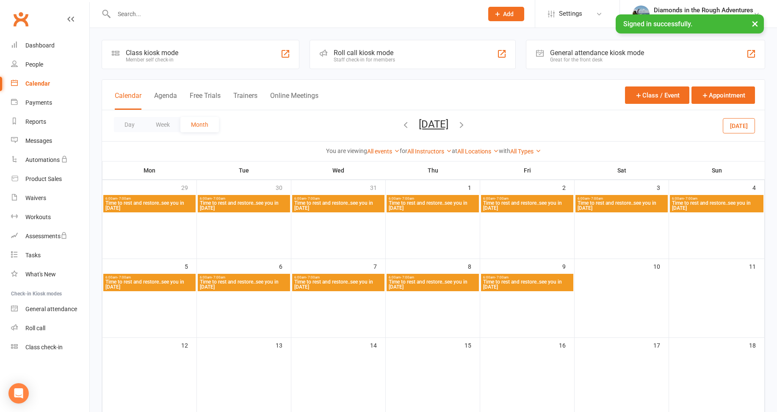
click at [483, 124] on div "Day Week Month [DATE] [DATE] Sun Mon Tue Wed Thu Fri Sat 31 01 02 03 04 05 06 0…" at bounding box center [433, 125] width 663 height 31
click at [466, 124] on icon "button" at bounding box center [461, 124] width 9 height 9
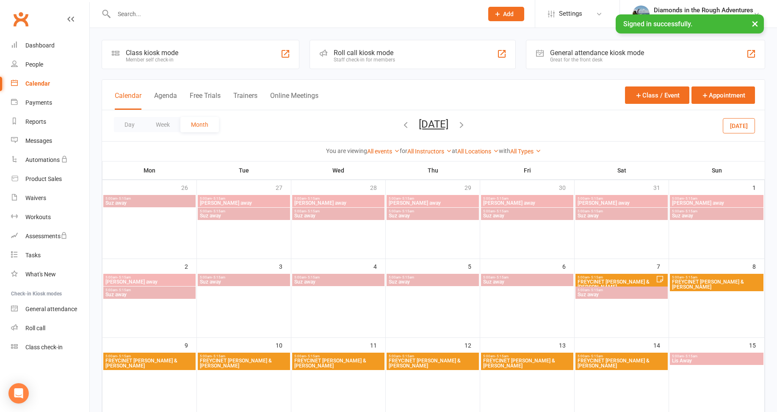
click at [613, 276] on span "5:00am - 5:15am" at bounding box center [616, 277] width 79 height 4
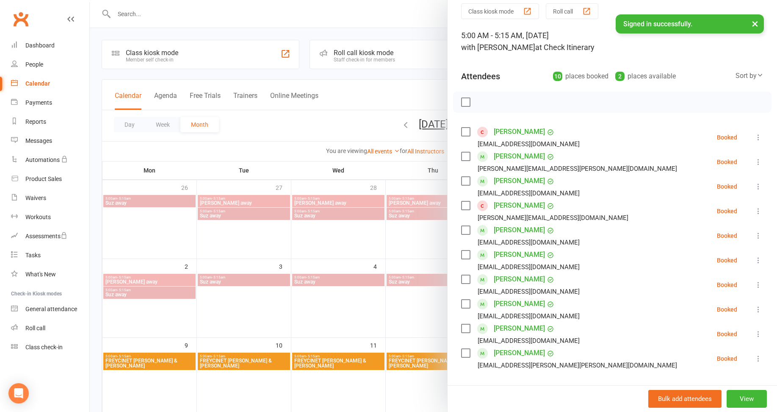
scroll to position [169, 0]
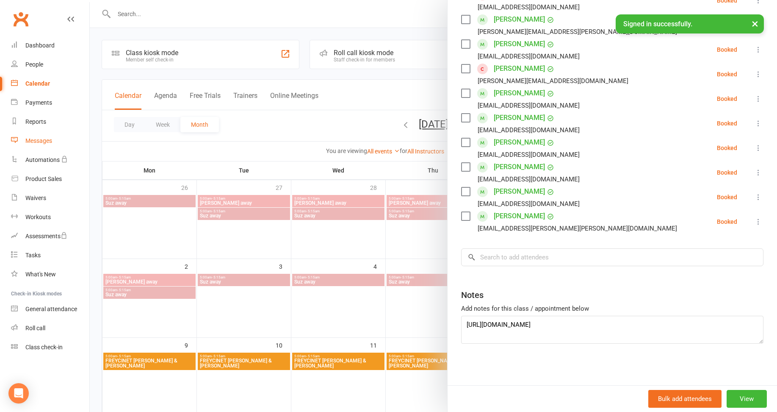
drag, startPoint x: 39, startPoint y: 140, endPoint x: 5, endPoint y: 137, distance: 34.5
click at [39, 140] on div "Messages" at bounding box center [38, 140] width 27 height 7
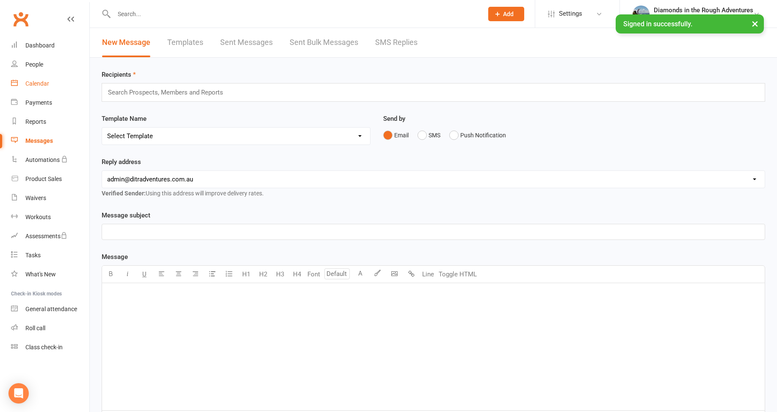
click at [37, 83] on div "Calendar" at bounding box center [37, 83] width 24 height 7
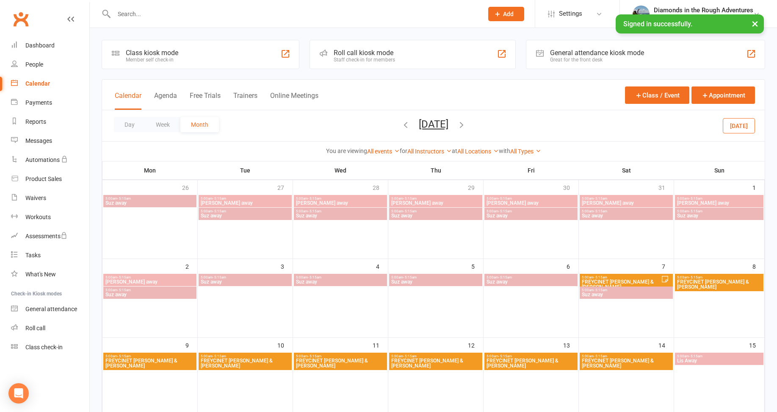
click at [741, 125] on button "[DATE]" at bounding box center [739, 125] width 32 height 15
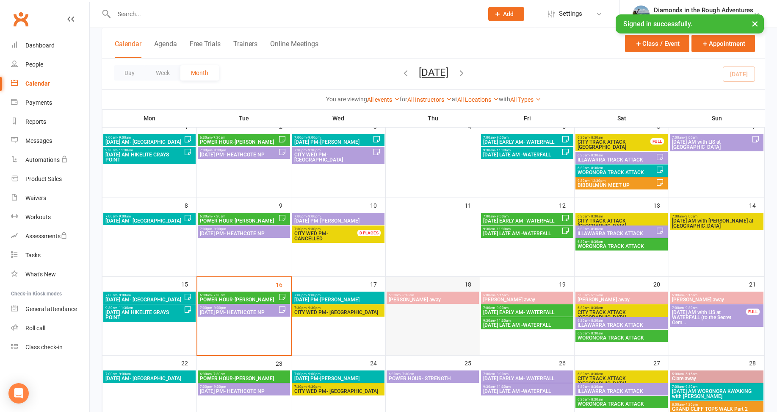
scroll to position [169, 0]
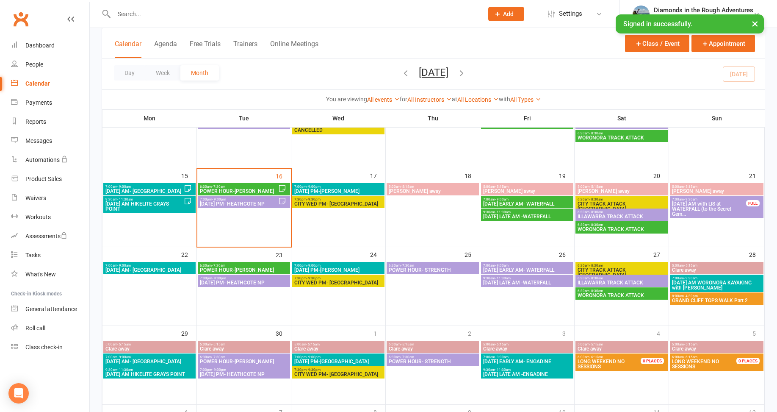
click at [440, 269] on span "POWER HOUR- STRENGTH" at bounding box center [432, 269] width 89 height 5
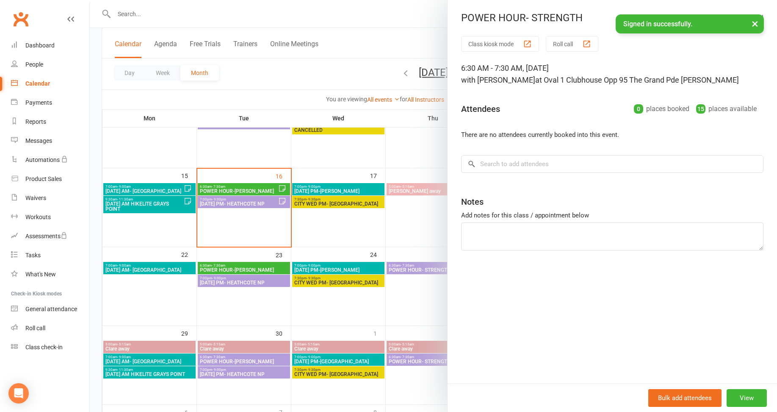
click at [409, 302] on div at bounding box center [434, 206] width 688 height 412
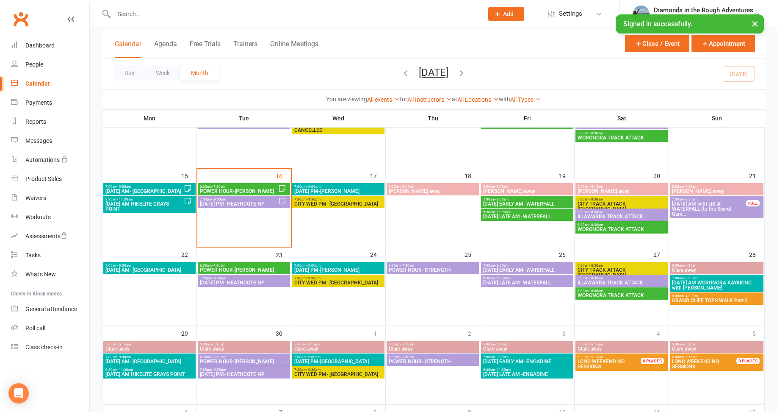
click at [414, 360] on span "POWER HOUR- STRENGTH" at bounding box center [432, 361] width 89 height 5
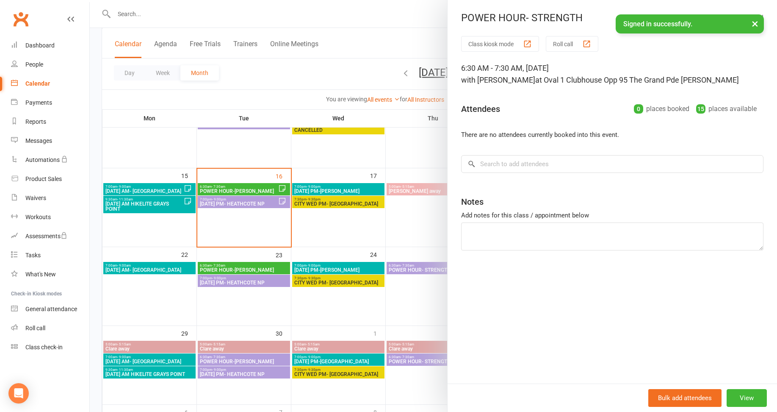
click at [331, 310] on div at bounding box center [434, 206] width 688 height 412
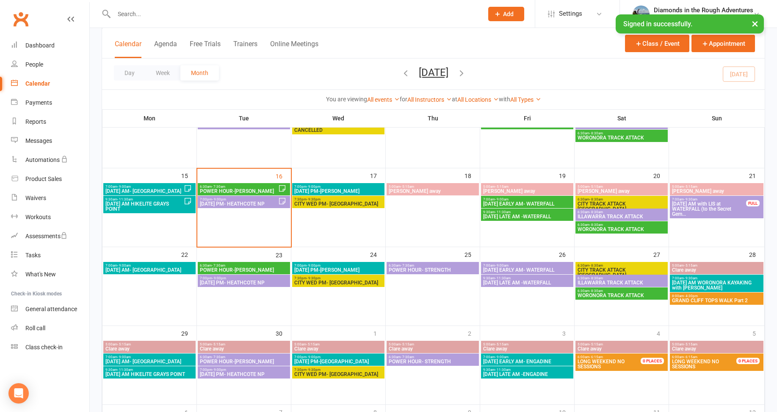
click at [466, 68] on icon "button" at bounding box center [461, 72] width 9 height 9
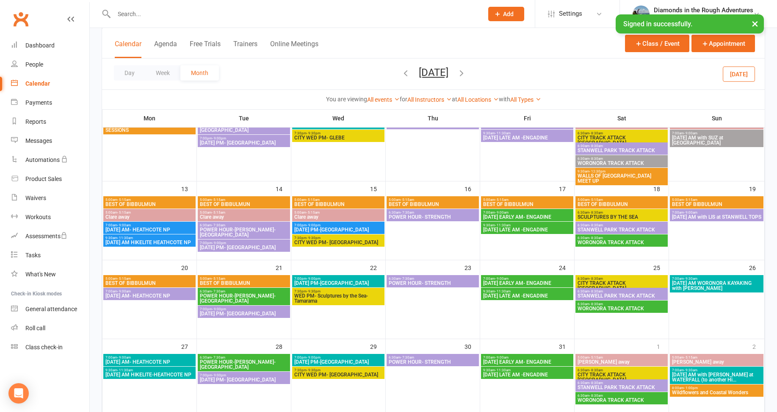
click at [440, 215] on span "POWER HOUR- STRENGTH" at bounding box center [432, 216] width 89 height 5
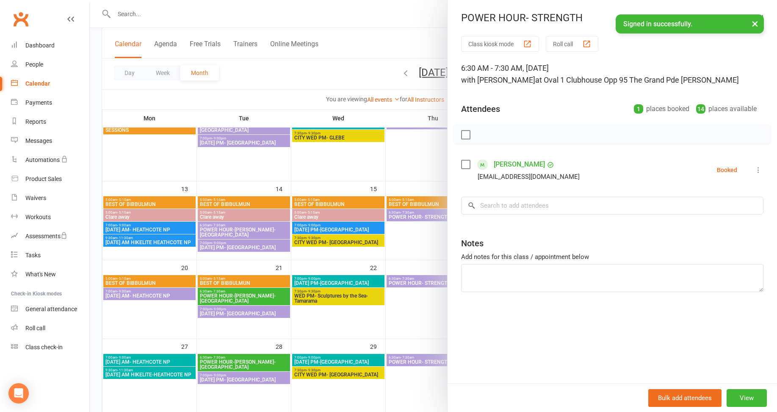
click at [333, 161] on div at bounding box center [434, 206] width 688 height 412
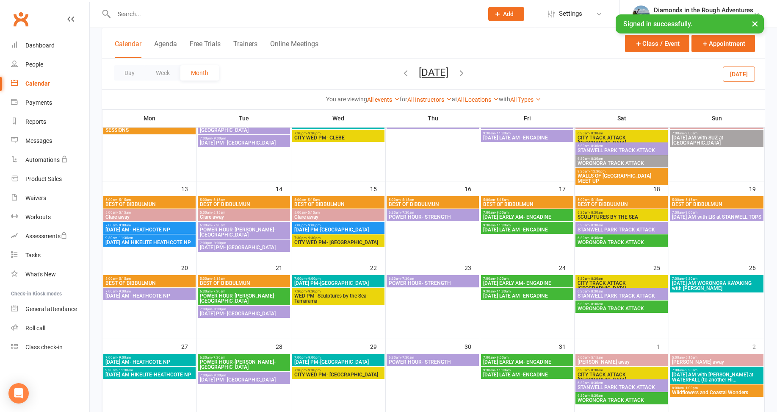
click at [415, 283] on span "POWER HOUR- STRENGTH" at bounding box center [432, 282] width 89 height 5
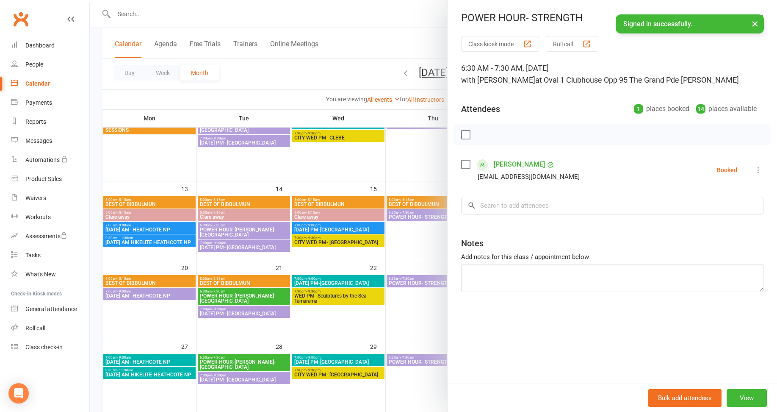
click at [323, 169] on div at bounding box center [434, 206] width 688 height 412
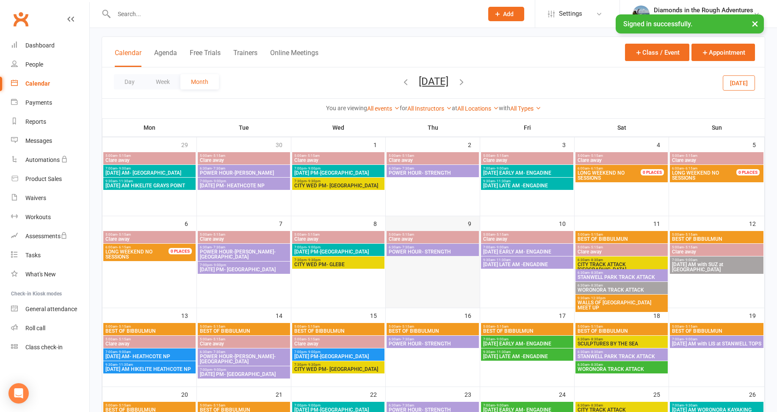
scroll to position [42, 0]
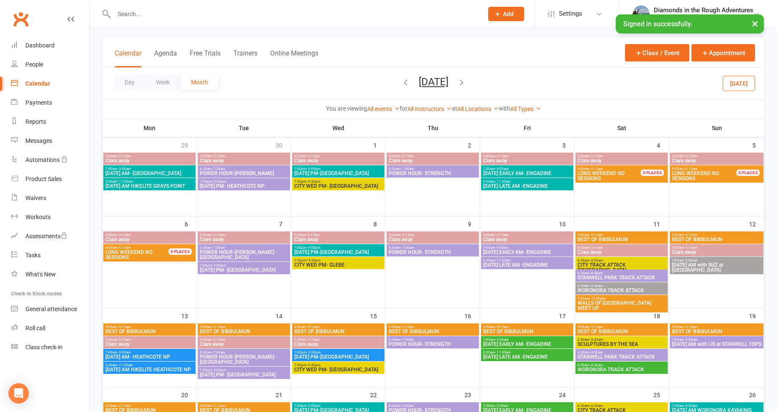
click at [616, 240] on span "BEST OF BIBBULMUN" at bounding box center [621, 239] width 89 height 5
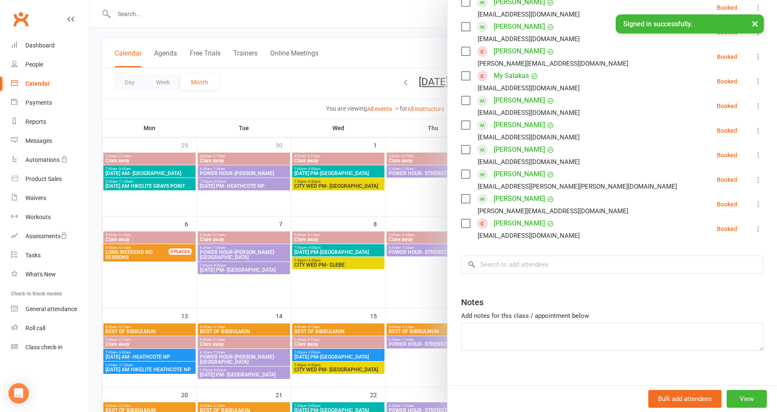
scroll to position [212, 0]
click at [513, 265] on input "search" at bounding box center [612, 264] width 302 height 18
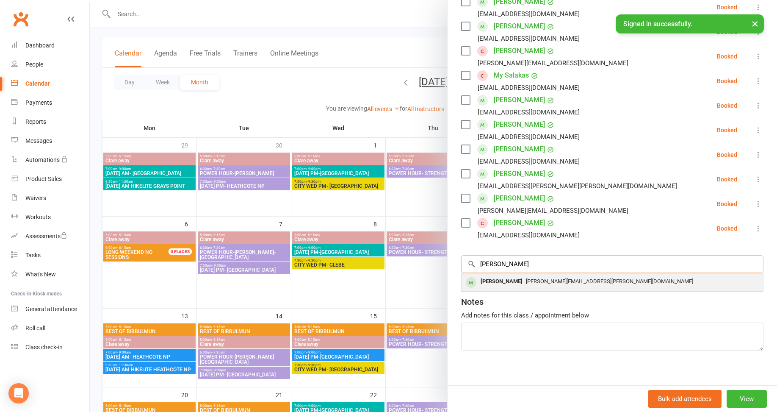
type input "[PERSON_NAME]"
click at [505, 282] on div "[PERSON_NAME]" at bounding box center [501, 281] width 49 height 12
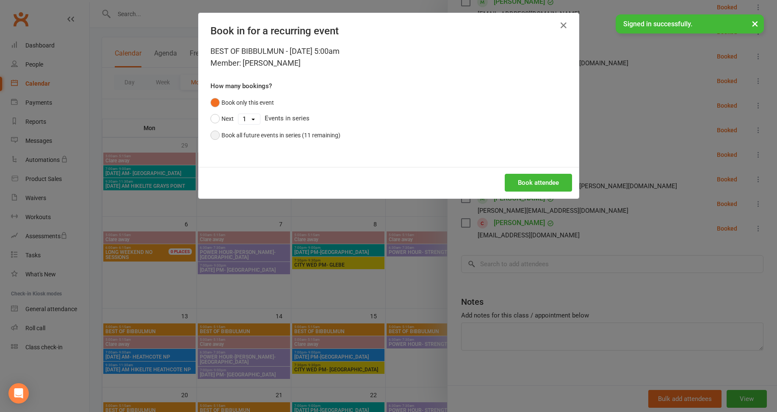
click at [212, 136] on button "Book all future events in series (11 remaining)" at bounding box center [276, 135] width 130 height 16
click at [549, 181] on button "Book attendee" at bounding box center [538, 183] width 67 height 18
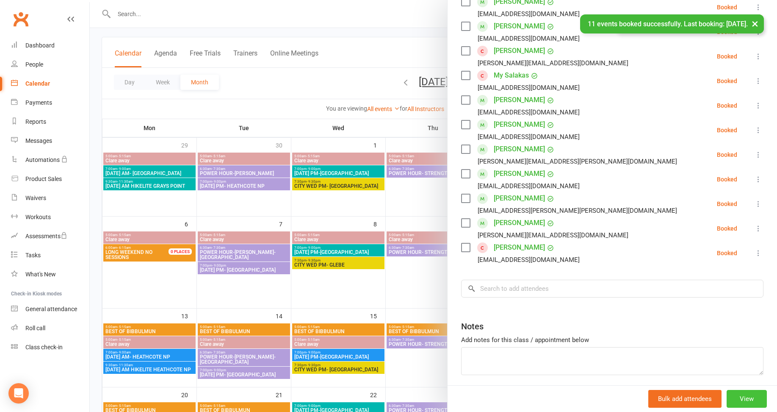
click at [735, 397] on button "View" at bounding box center [747, 399] width 40 height 18
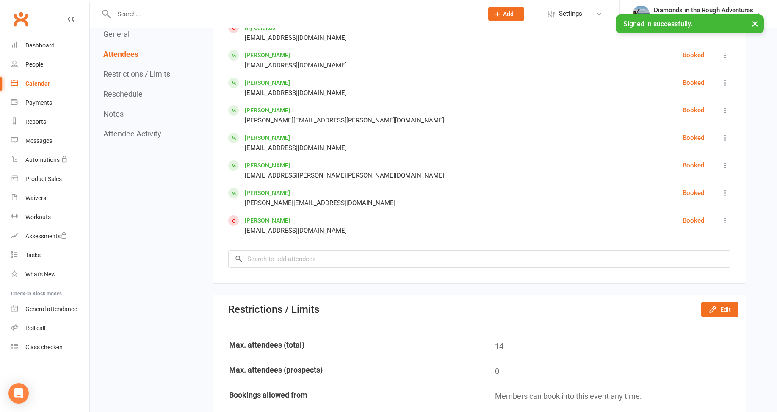
scroll to position [635, 0]
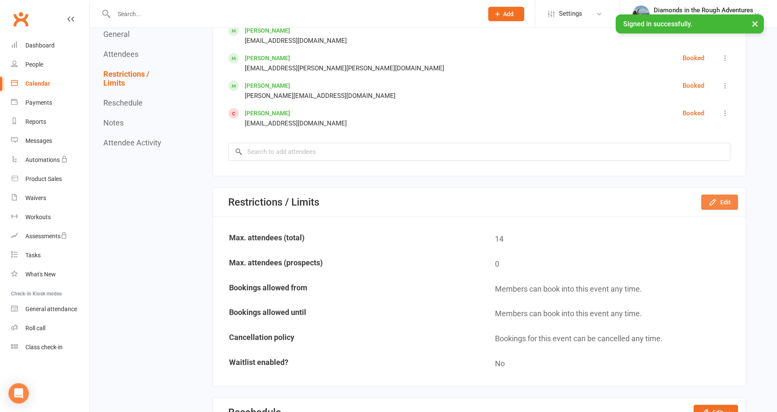
click at [722, 203] on button "Edit" at bounding box center [720, 201] width 37 height 15
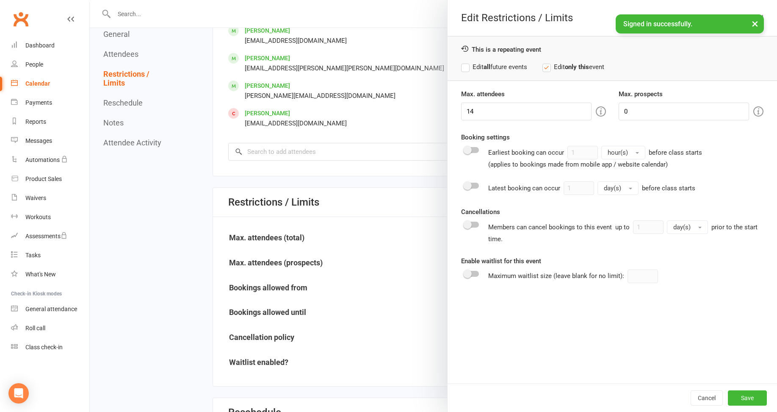
click at [462, 67] on label "Edit all future events" at bounding box center [494, 67] width 66 height 10
click at [473, 108] on input "14" at bounding box center [526, 112] width 130 height 18
type input "13"
click at [739, 396] on button "Save" at bounding box center [747, 397] width 39 height 15
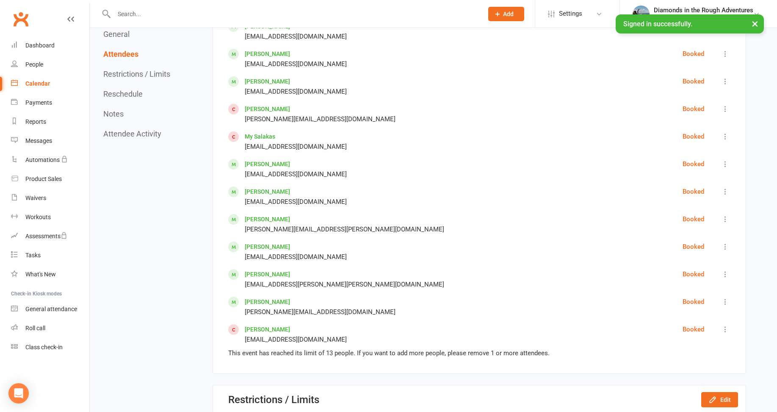
scroll to position [466, 0]
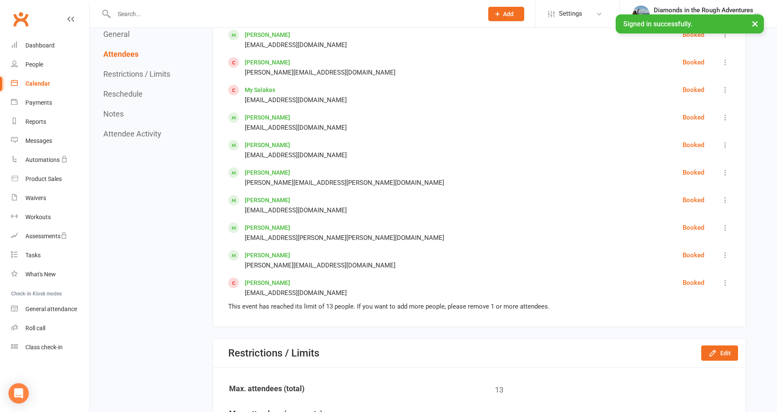
drag, startPoint x: 132, startPoint y: 195, endPoint x: 99, endPoint y: 137, distance: 66.6
click at [36, 85] on div "Calendar" at bounding box center [37, 83] width 25 height 7
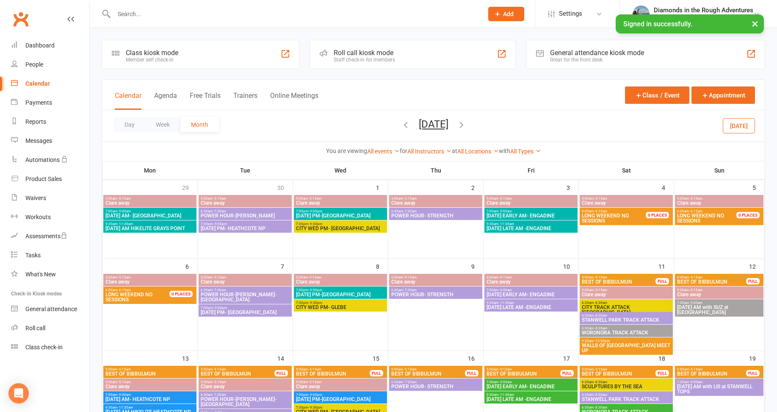
click at [466, 124] on icon "button" at bounding box center [461, 124] width 9 height 9
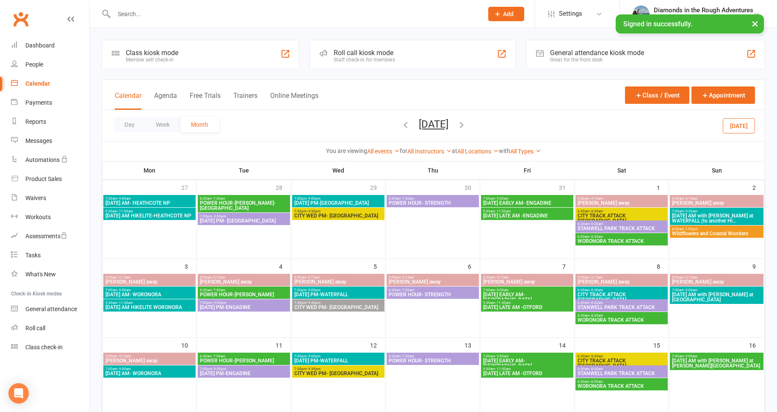
click at [722, 232] on span "Wildflowers and Coastal Wonders" at bounding box center [717, 233] width 90 height 5
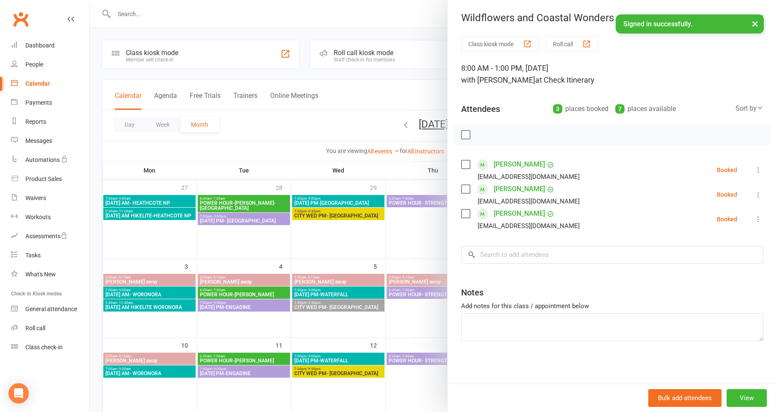
click at [318, 132] on div at bounding box center [434, 206] width 688 height 412
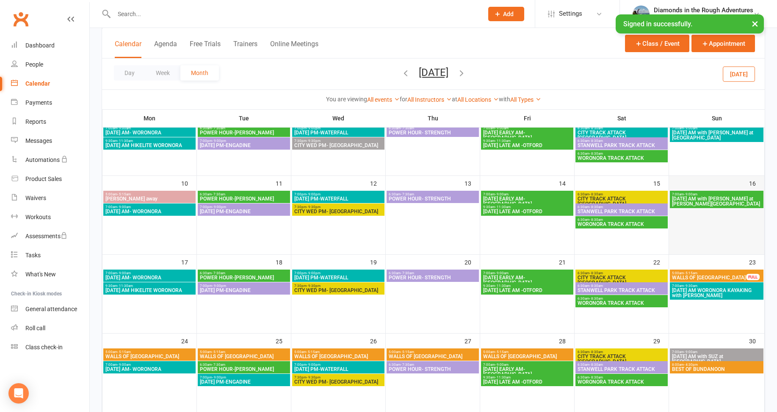
scroll to position [169, 0]
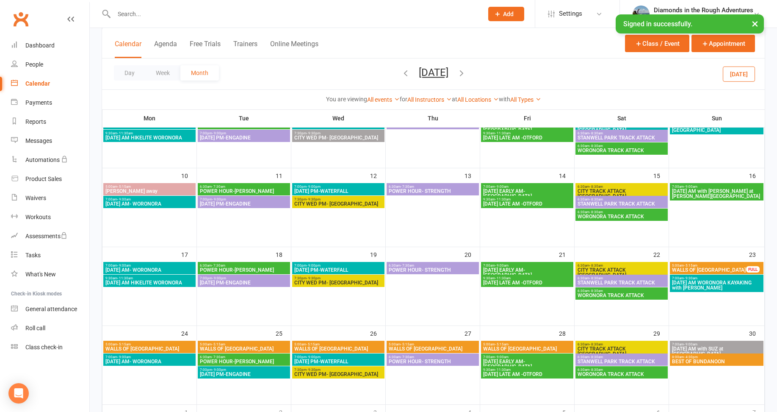
click at [466, 72] on icon "button" at bounding box center [461, 72] width 9 height 9
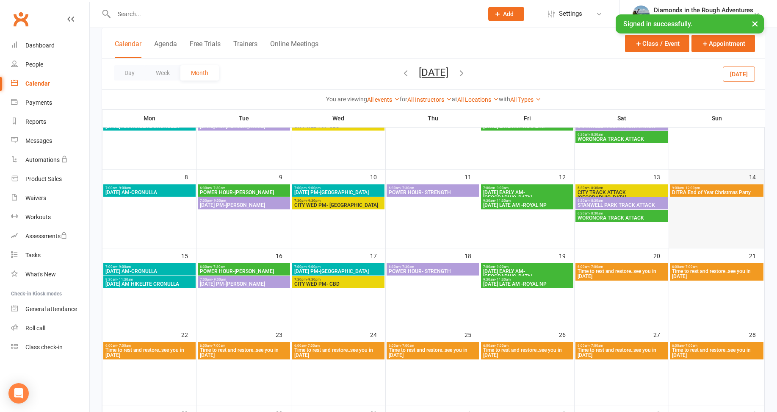
scroll to position [0, 0]
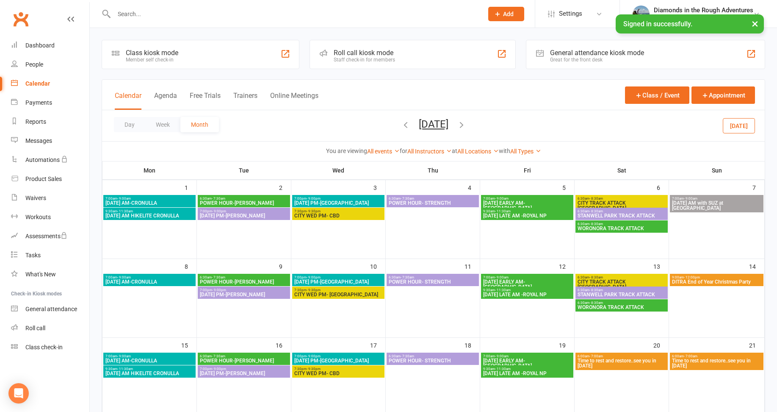
click at [703, 283] on span "DITRA End of Year Christmas Party" at bounding box center [717, 281] width 90 height 5
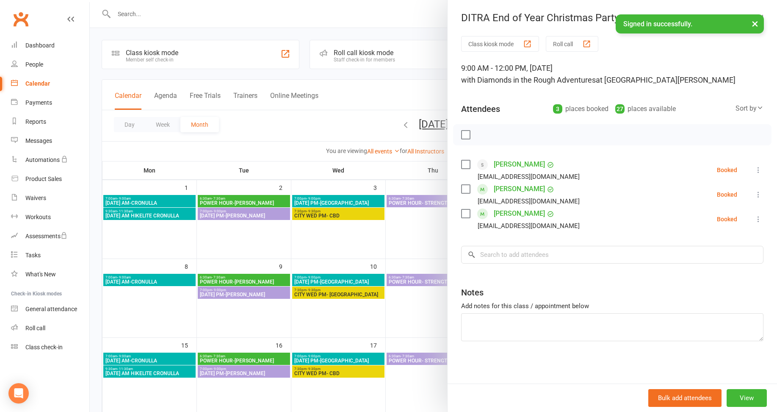
click at [304, 121] on div at bounding box center [434, 206] width 688 height 412
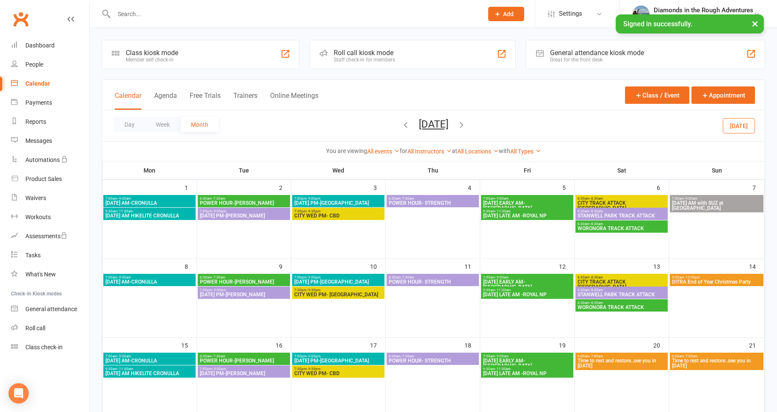
click at [401, 123] on icon "button" at bounding box center [405, 124] width 9 height 9
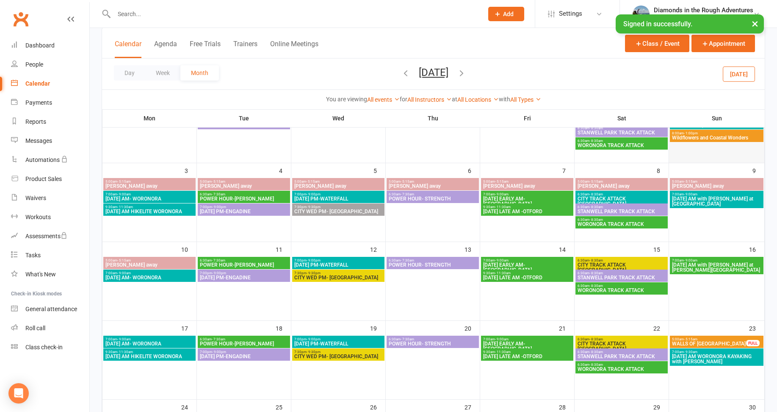
scroll to position [169, 0]
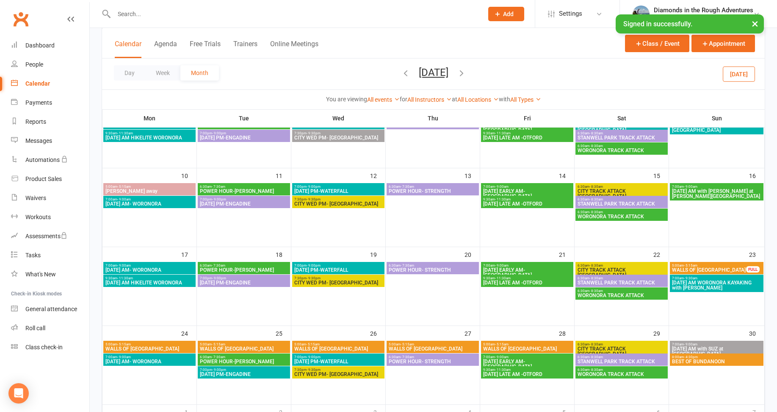
click at [725, 362] on span "BEST OF BUNDANOON" at bounding box center [717, 361] width 90 height 5
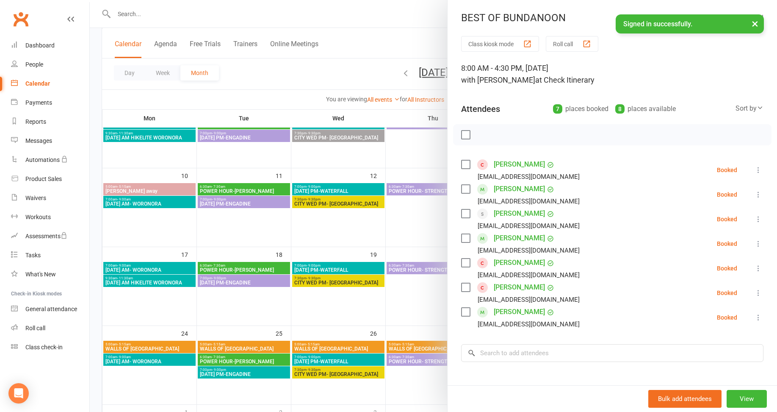
click at [366, 44] on div at bounding box center [434, 206] width 688 height 412
